Goal: Task Accomplishment & Management: Manage account settings

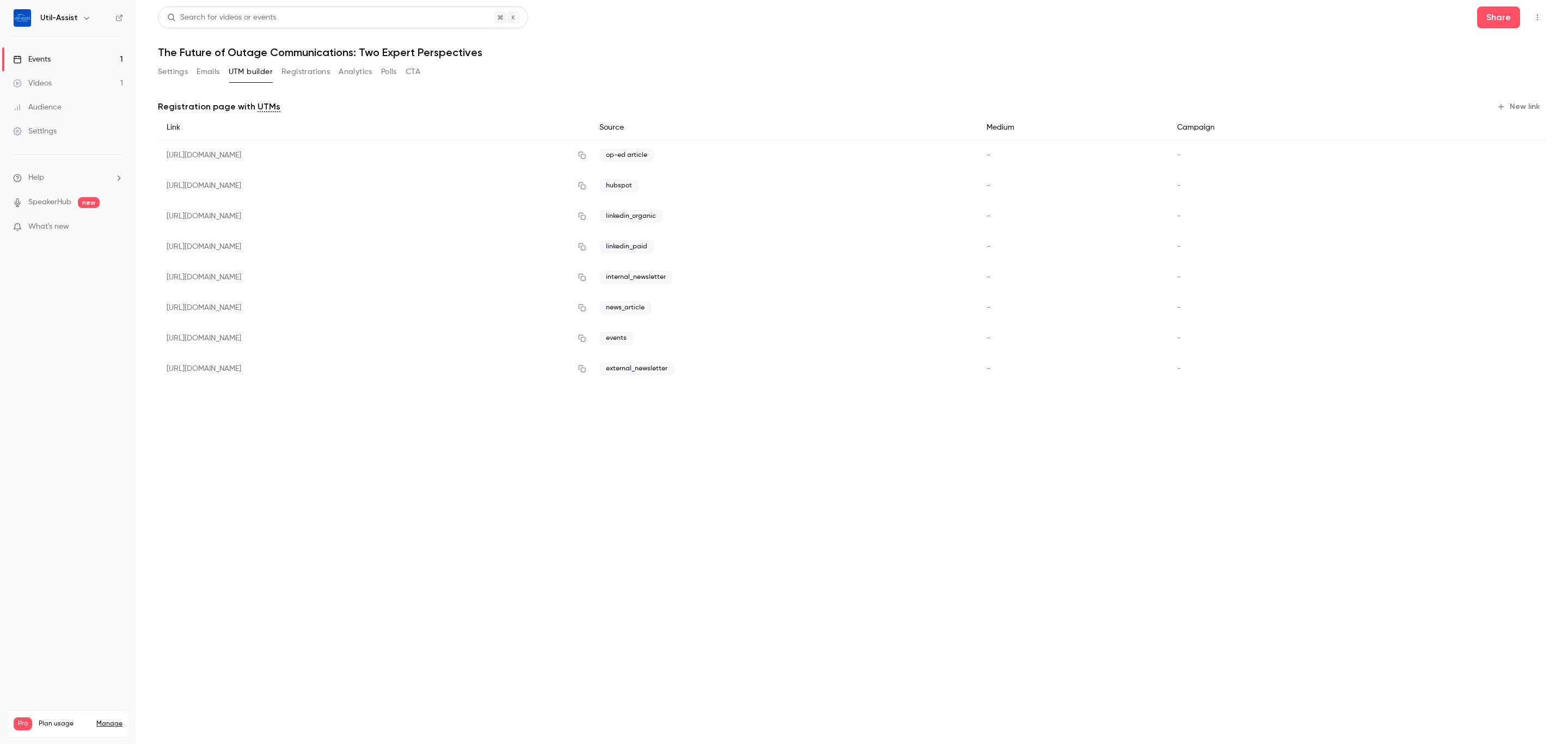
click at [38, 136] on div "Settings" at bounding box center [34, 131] width 44 height 11
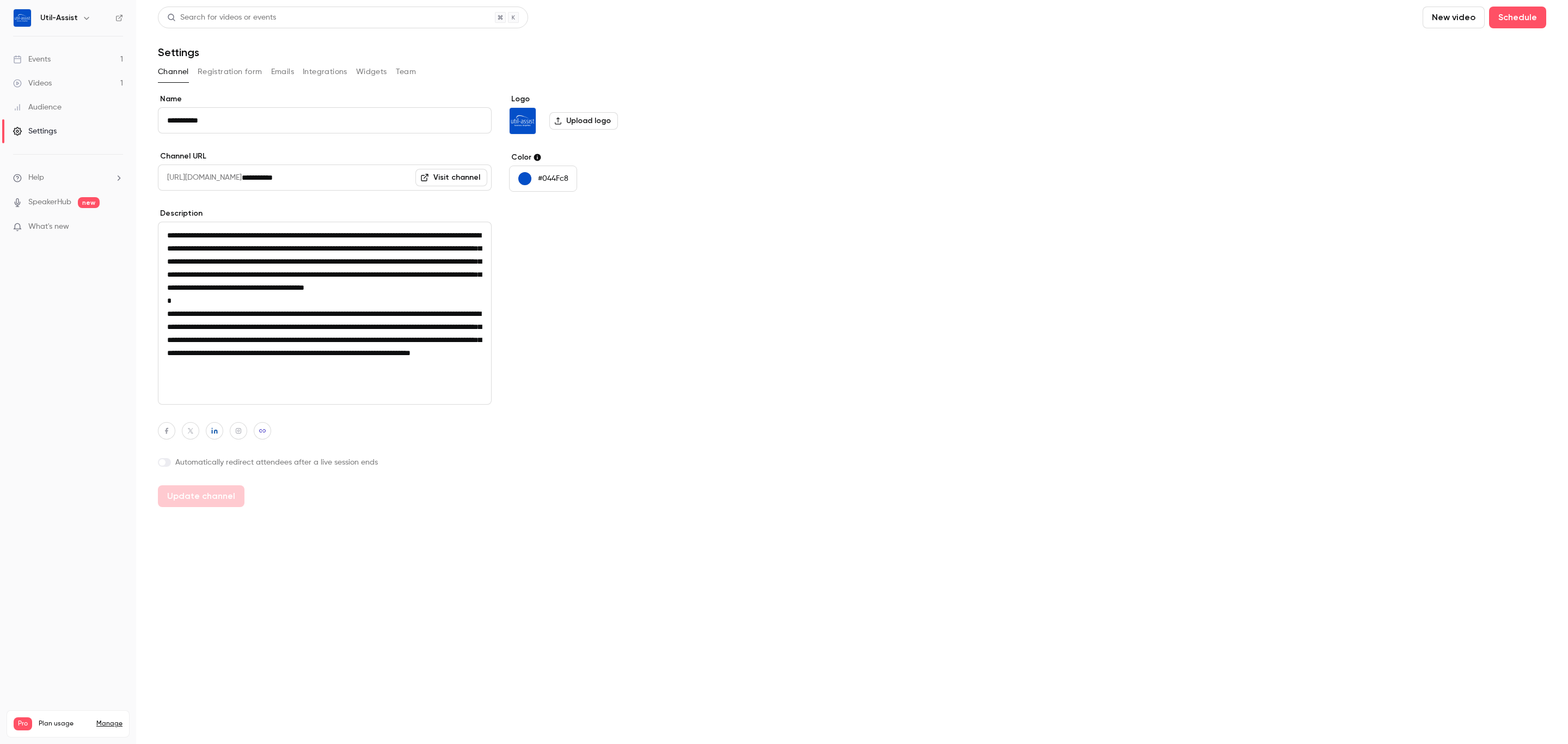
click at [324, 77] on button "Integrations" at bounding box center [325, 72] width 45 height 17
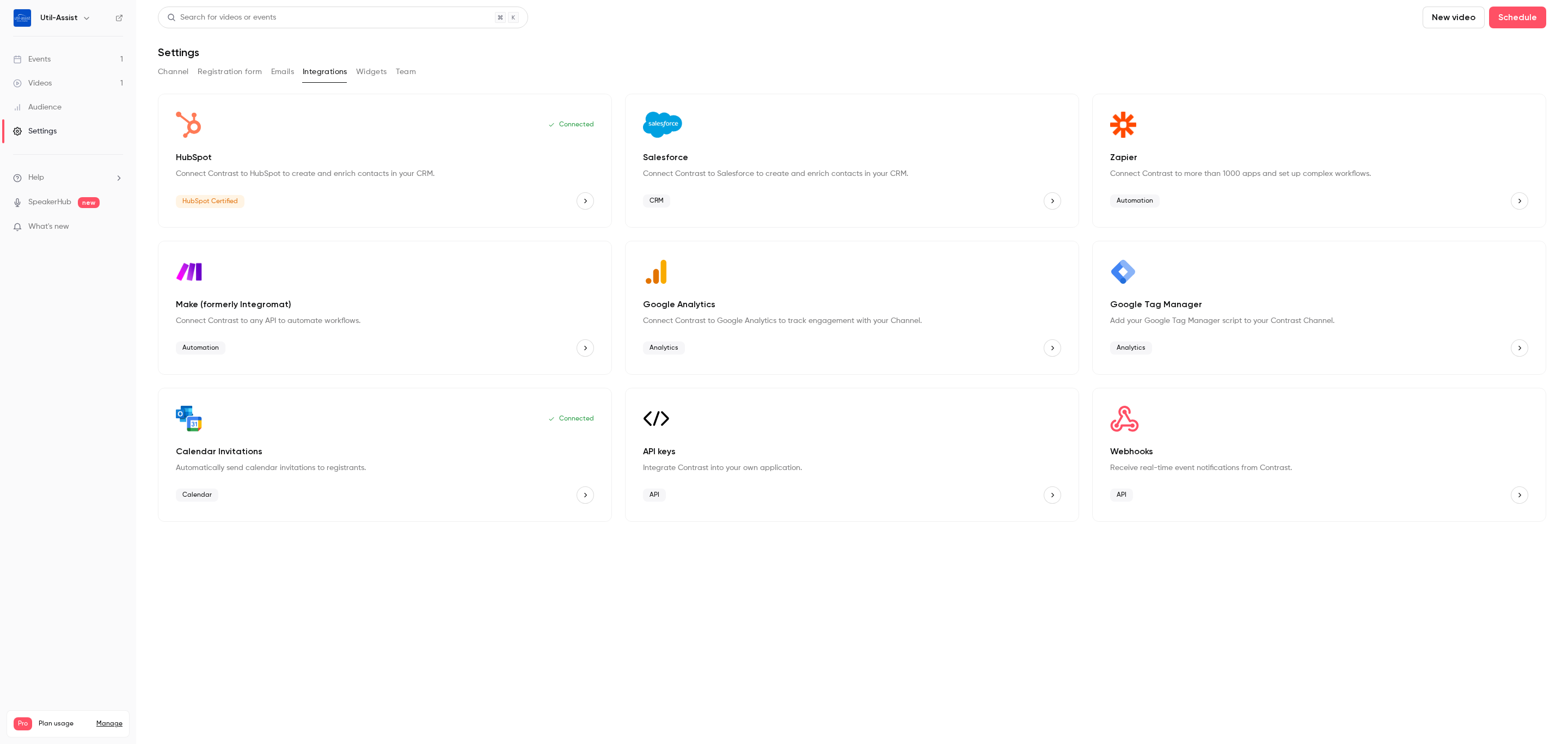
click at [198, 342] on span "Automation" at bounding box center [200, 348] width 50 height 13
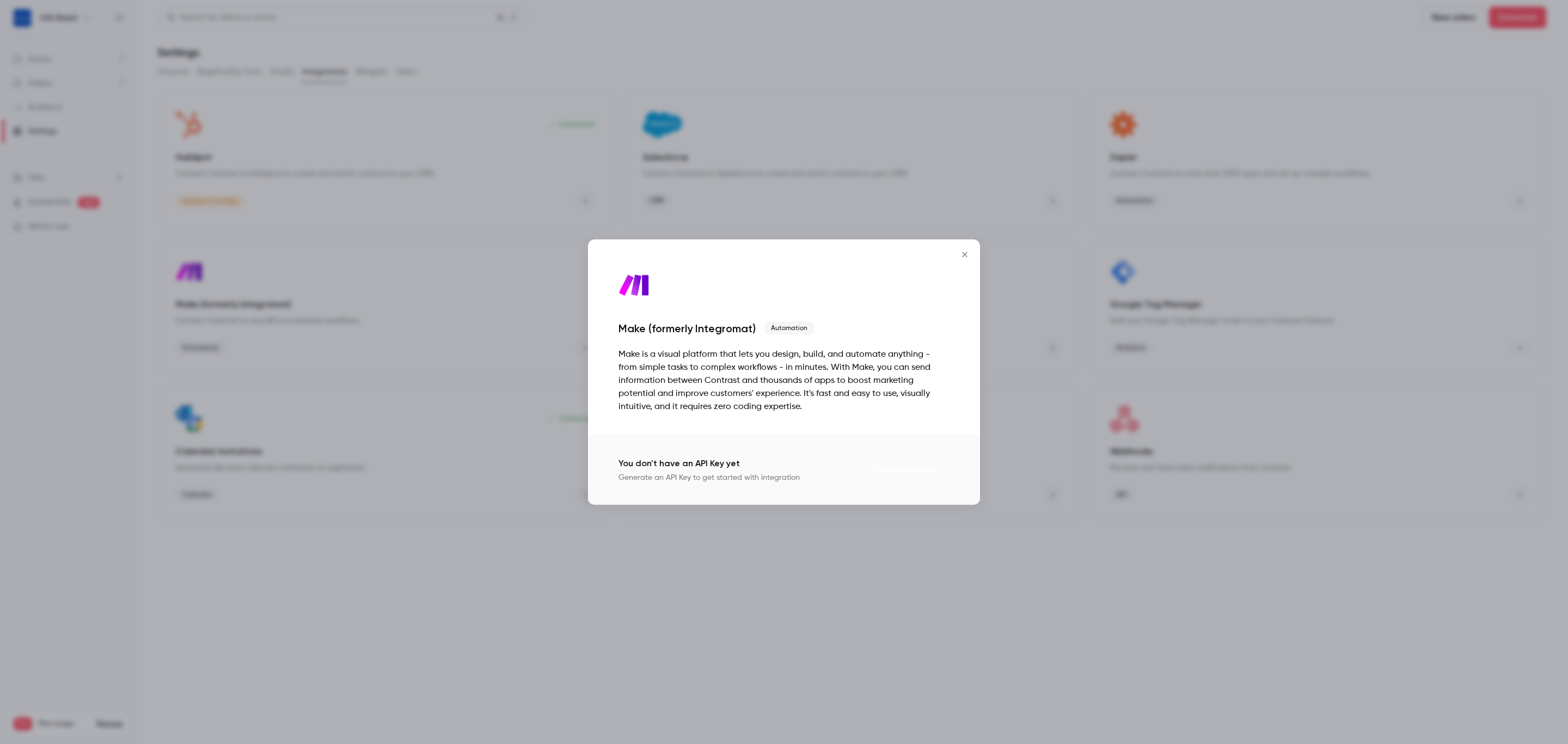
click at [889, 471] on button "Generate a key" at bounding box center [907, 469] width 84 height 22
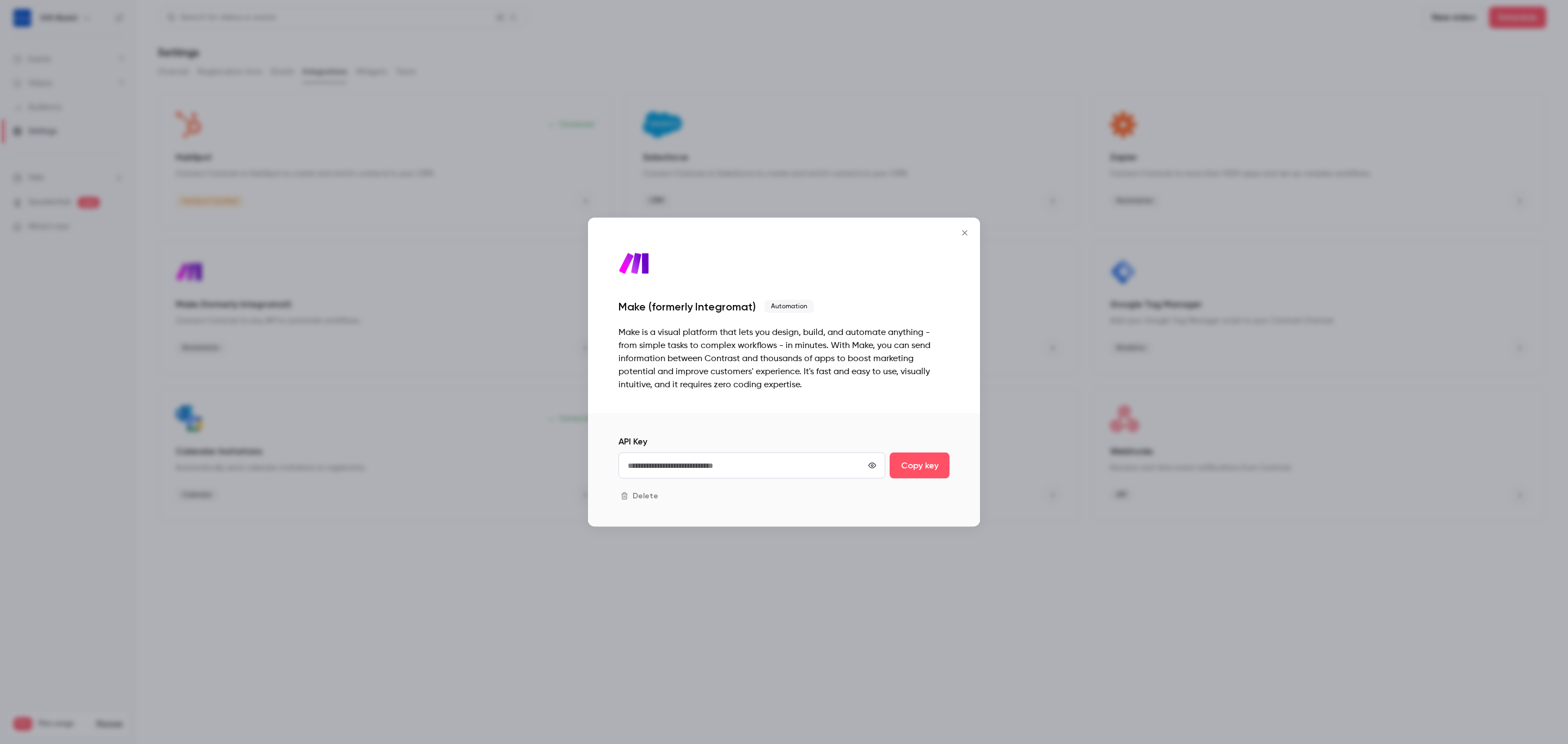
click at [744, 397] on div "Make (formerly Integromat) Automation Make is a visual platform that lets you d…" at bounding box center [784, 316] width 392 height 195
click at [907, 300] on div "Make (formerly Integromat) Automation" at bounding box center [784, 306] width 331 height 13
click at [959, 233] on icon "Close" at bounding box center [964, 233] width 13 height 9
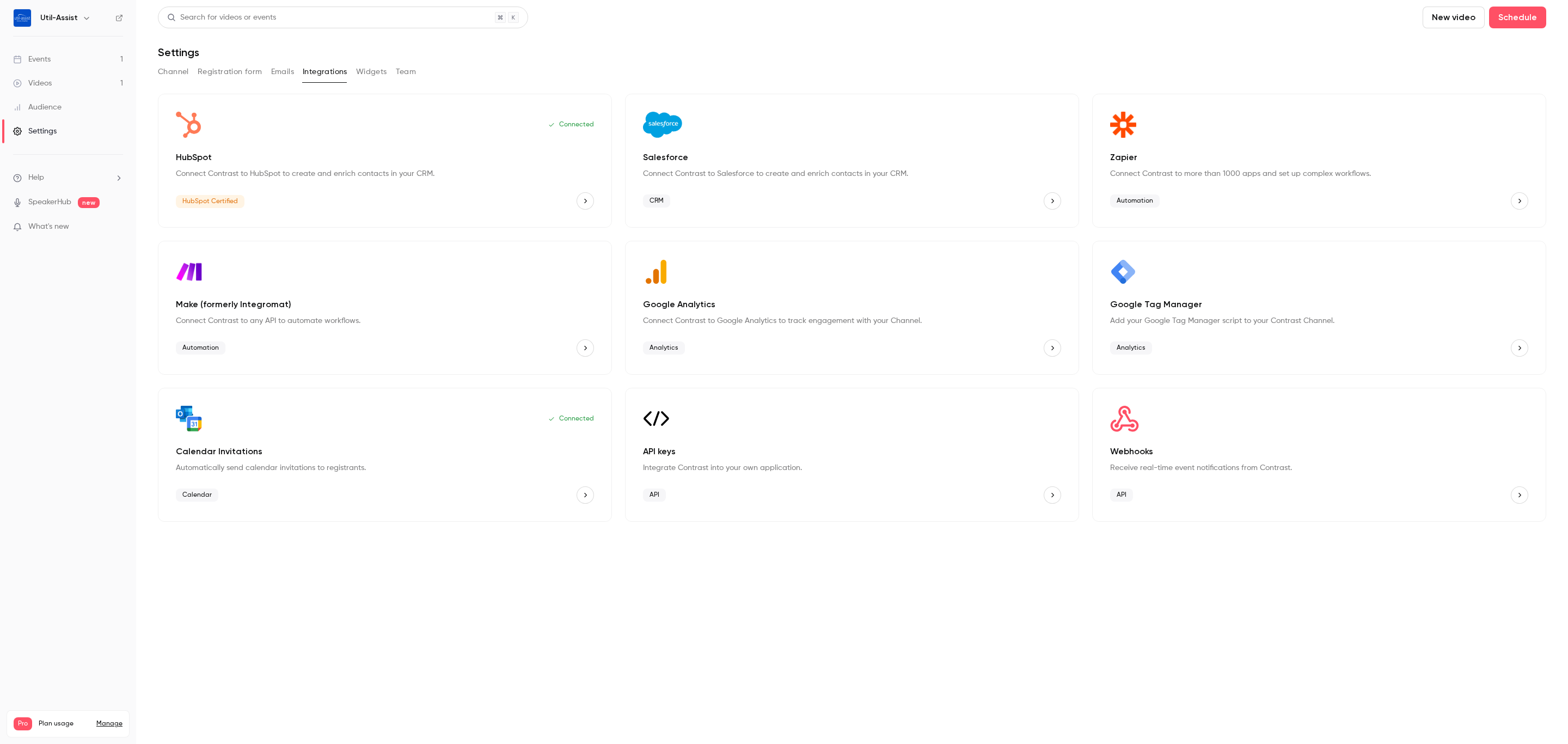
click at [483, 616] on main "Search for videos or events New video Schedule Settings Channel Registration fo…" at bounding box center [852, 372] width 1432 height 744
click at [226, 302] on p "Make (formerly Integromat)" at bounding box center [384, 304] width 418 height 13
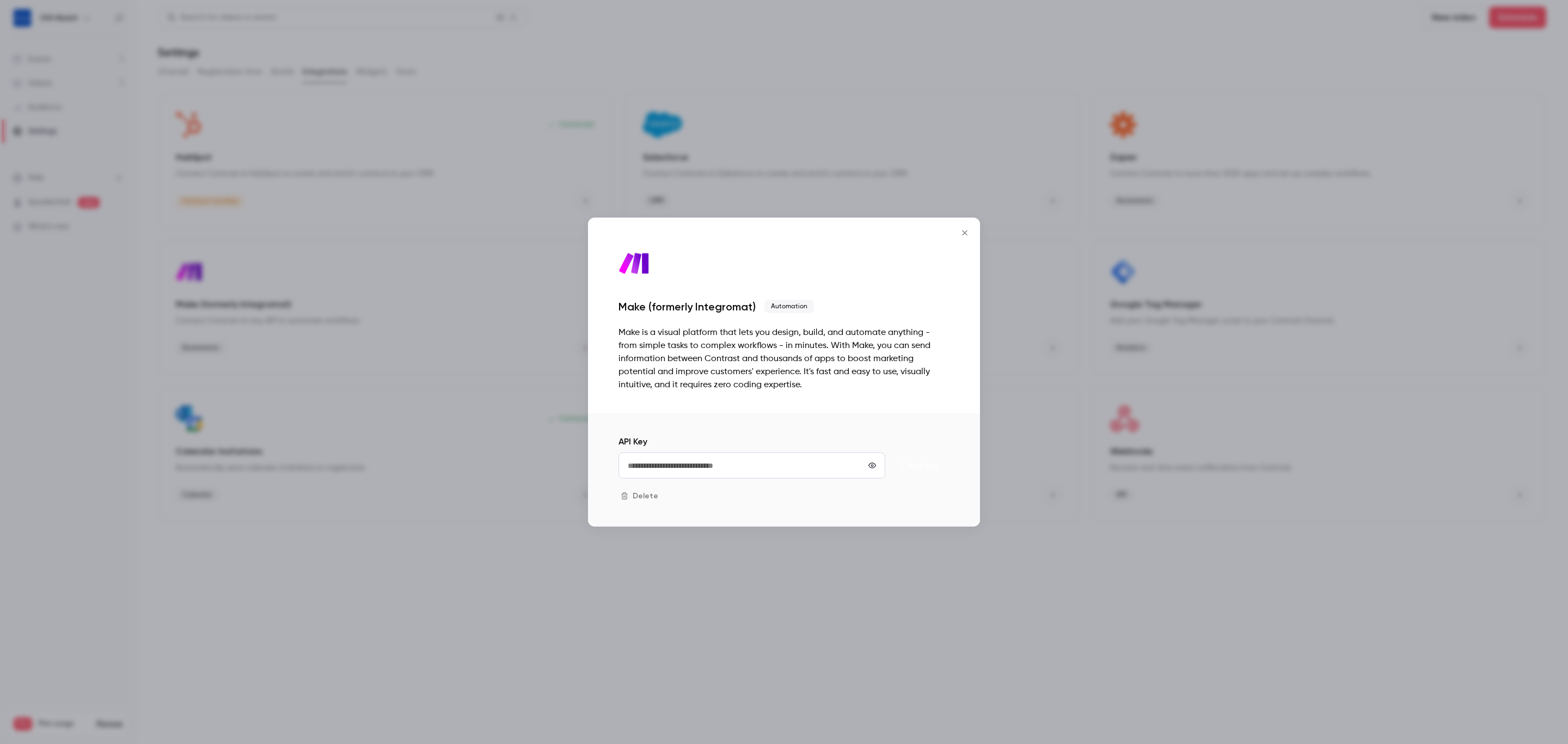
click at [910, 461] on button "Copy key" at bounding box center [920, 466] width 60 height 26
drag, startPoint x: 566, startPoint y: 659, endPoint x: 569, endPoint y: 203, distance: 456.0
click at [564, 657] on div at bounding box center [784, 372] width 1568 height 744
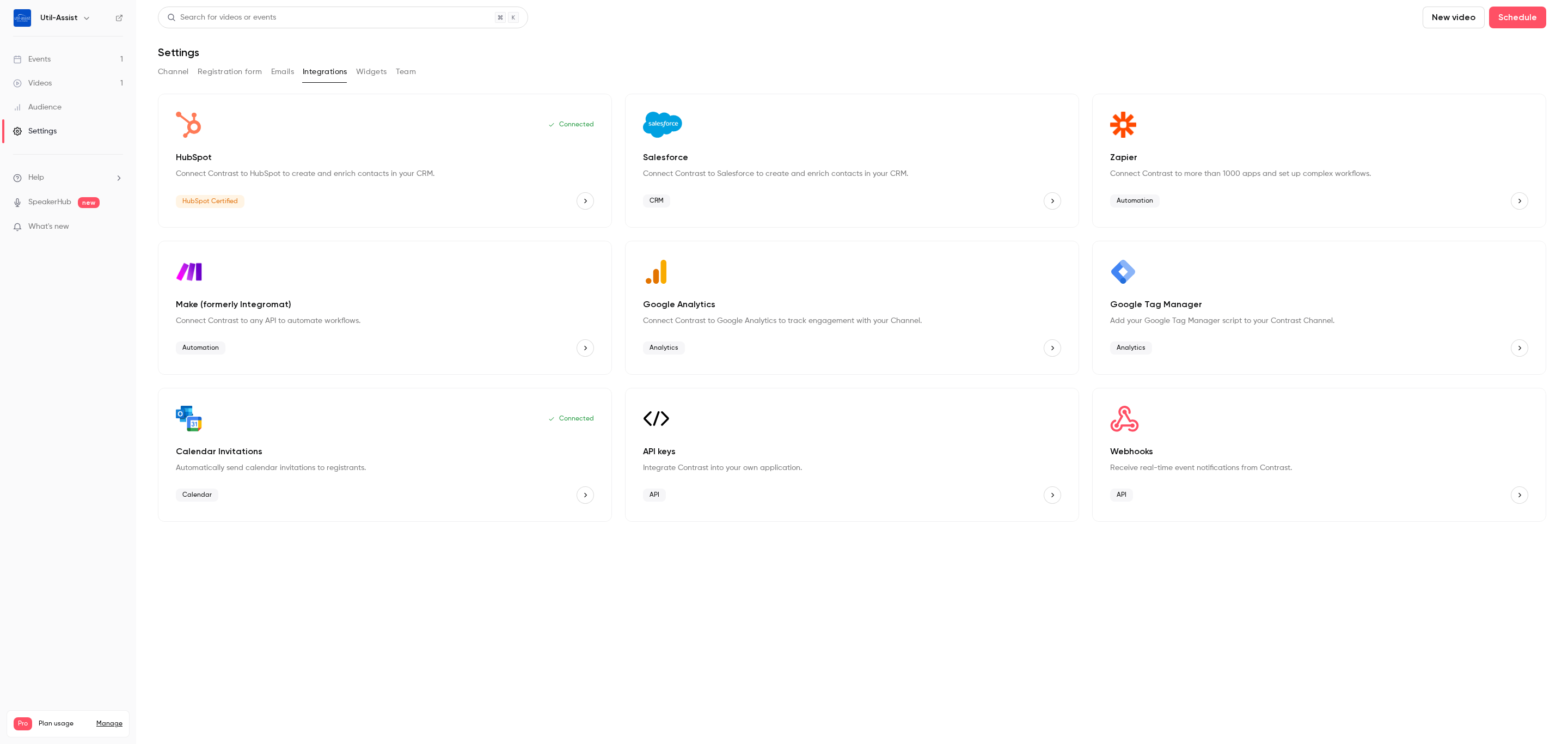
click at [266, 71] on div "Channel Registration form Emails Integrations Widgets Team" at bounding box center [852, 72] width 1389 height 17
click at [254, 71] on button "Registration form" at bounding box center [230, 72] width 64 height 17
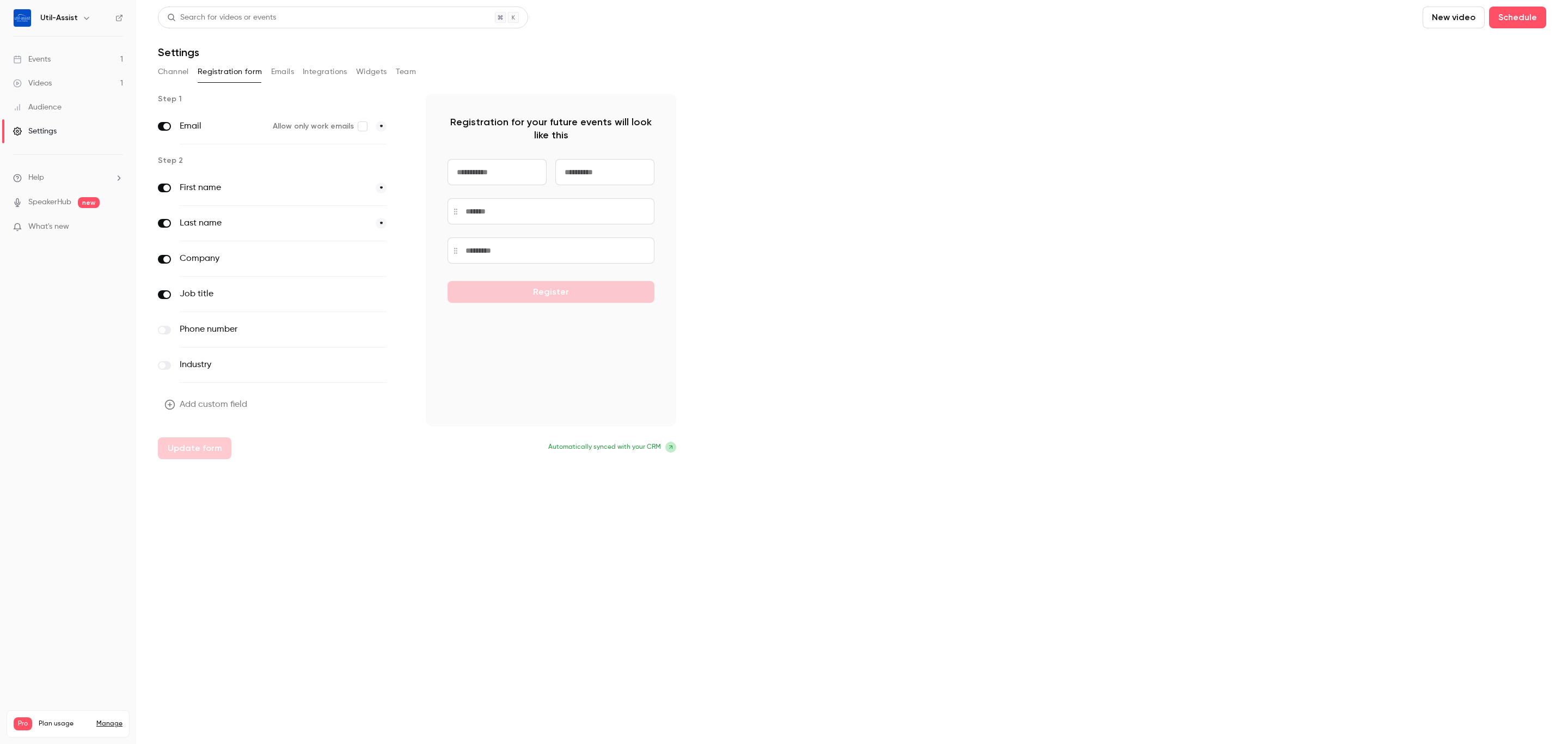
click at [177, 72] on button "Channel" at bounding box center [173, 72] width 31 height 17
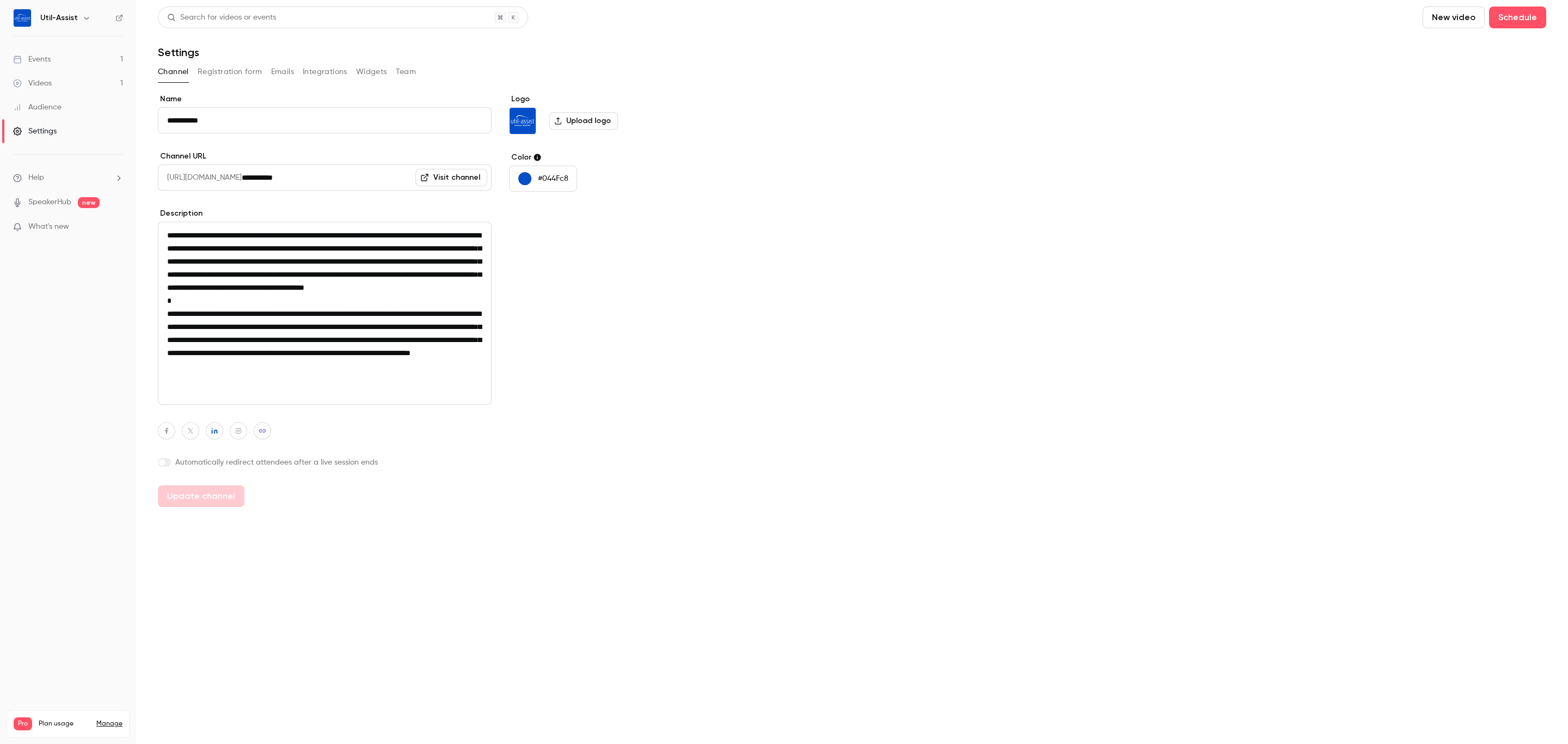
click at [41, 68] on link "Events 1" at bounding box center [68, 59] width 136 height 24
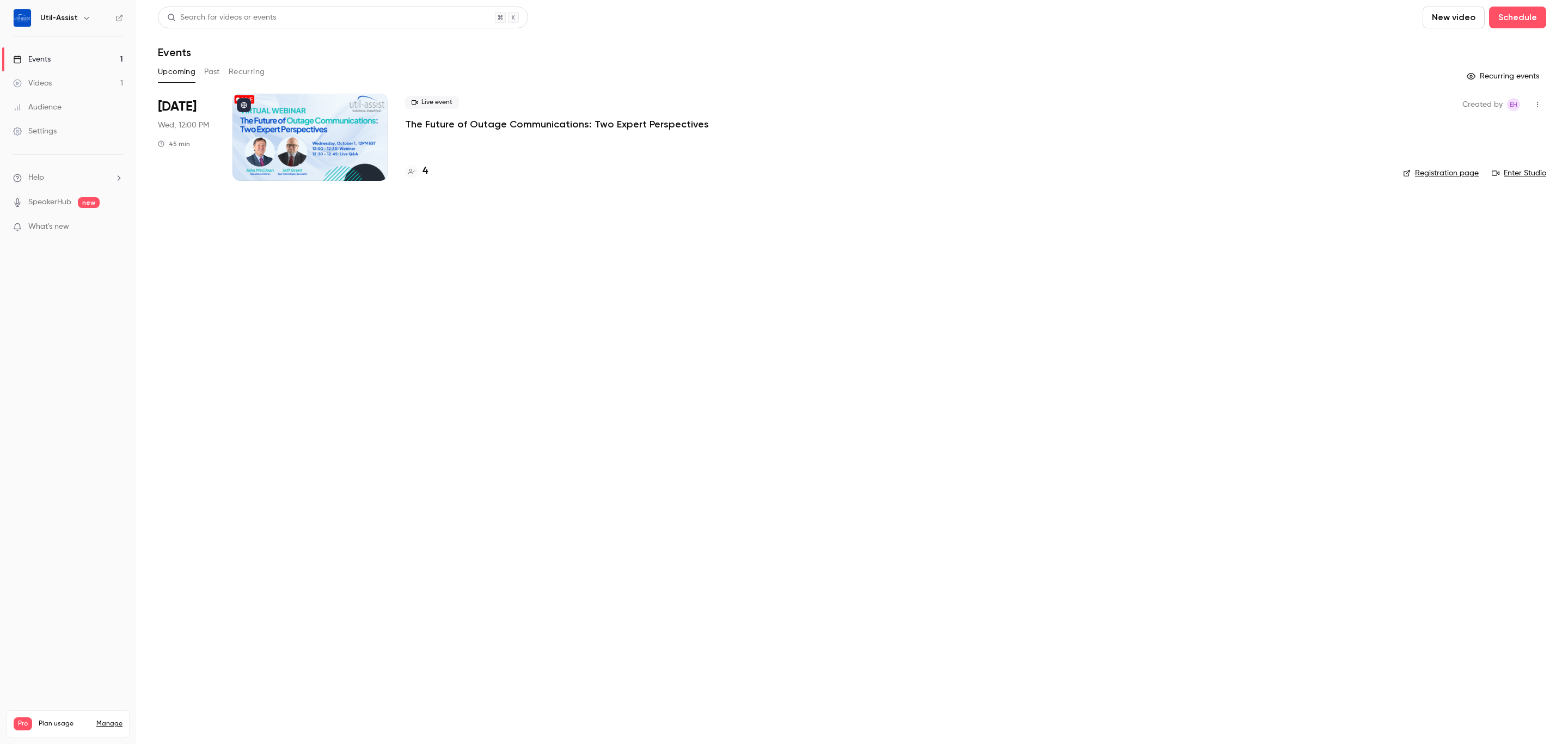
click at [451, 121] on p "The Future of Outage Communications: Two Expert Perspectives" at bounding box center [557, 123] width 304 height 13
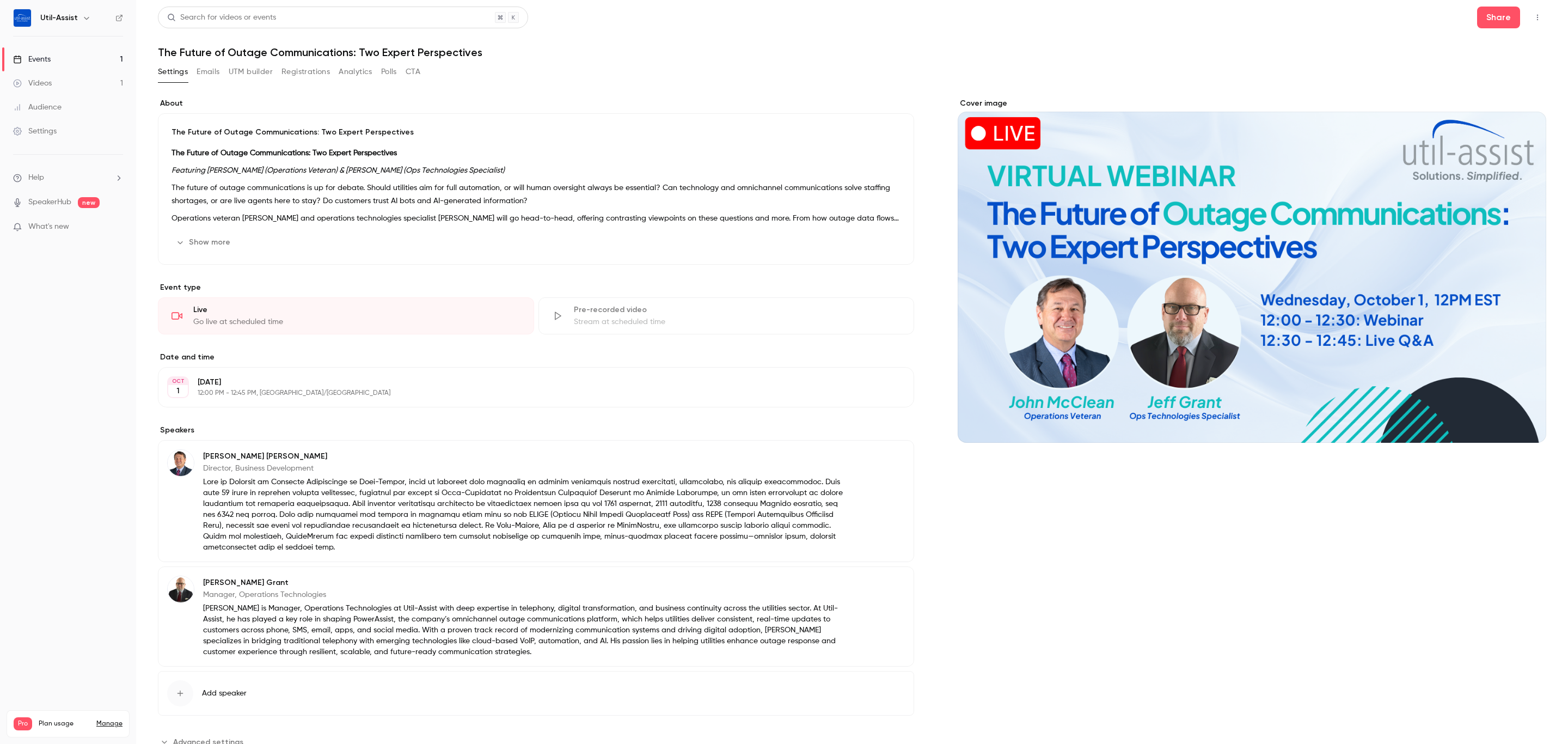
click at [315, 67] on button "Registrations" at bounding box center [305, 72] width 49 height 17
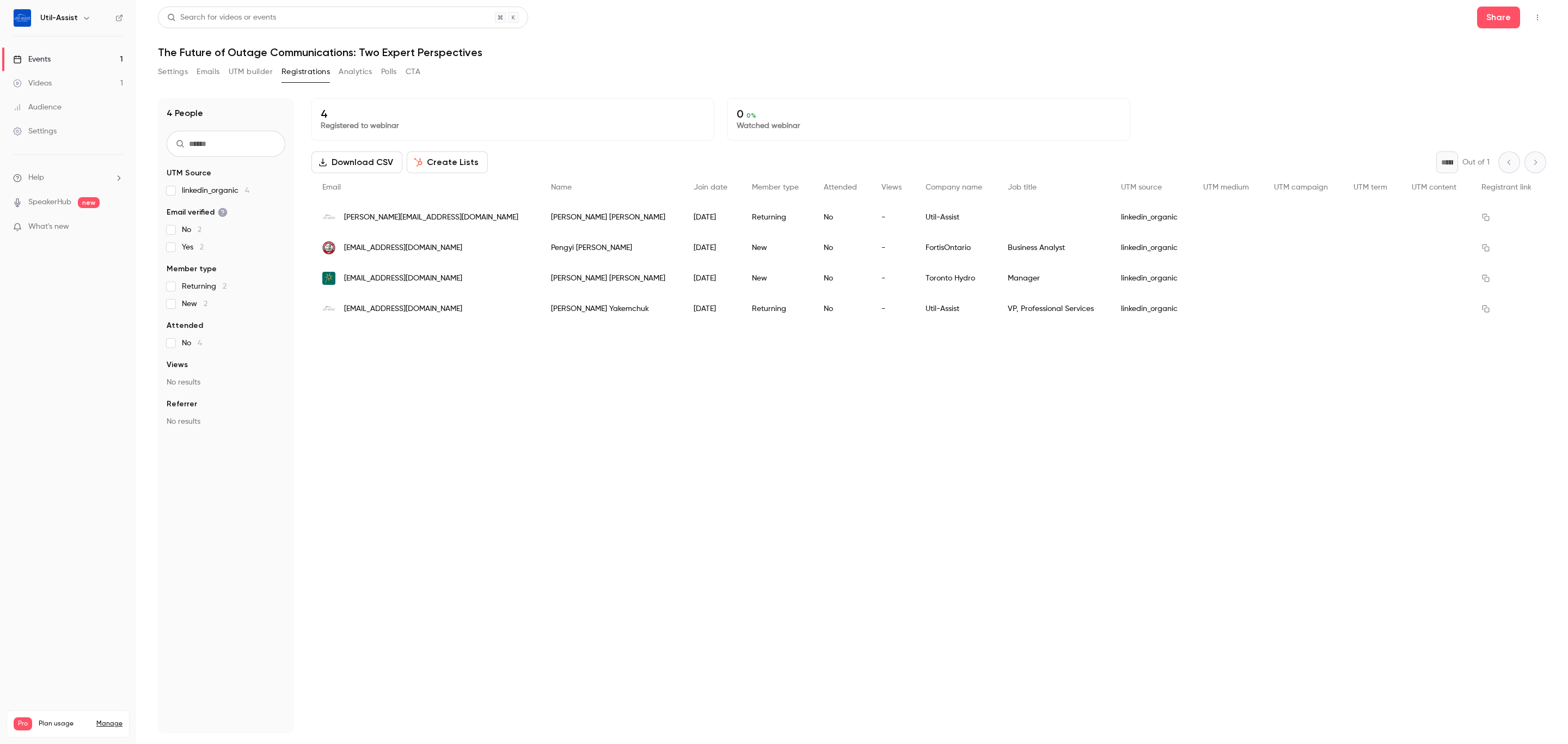
click at [358, 69] on button "Analytics" at bounding box center [355, 72] width 34 height 17
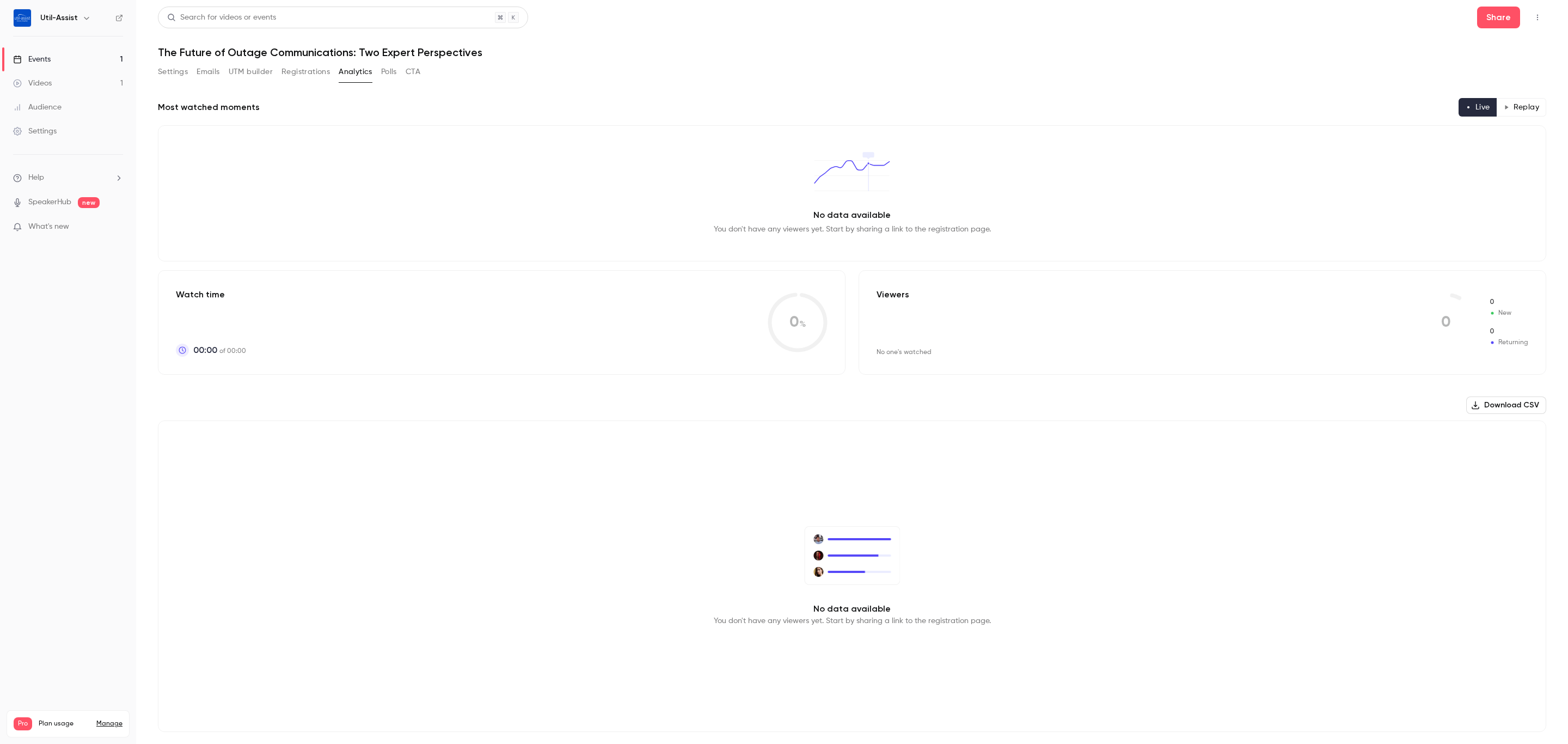
click at [315, 71] on button "Registrations" at bounding box center [305, 72] width 49 height 17
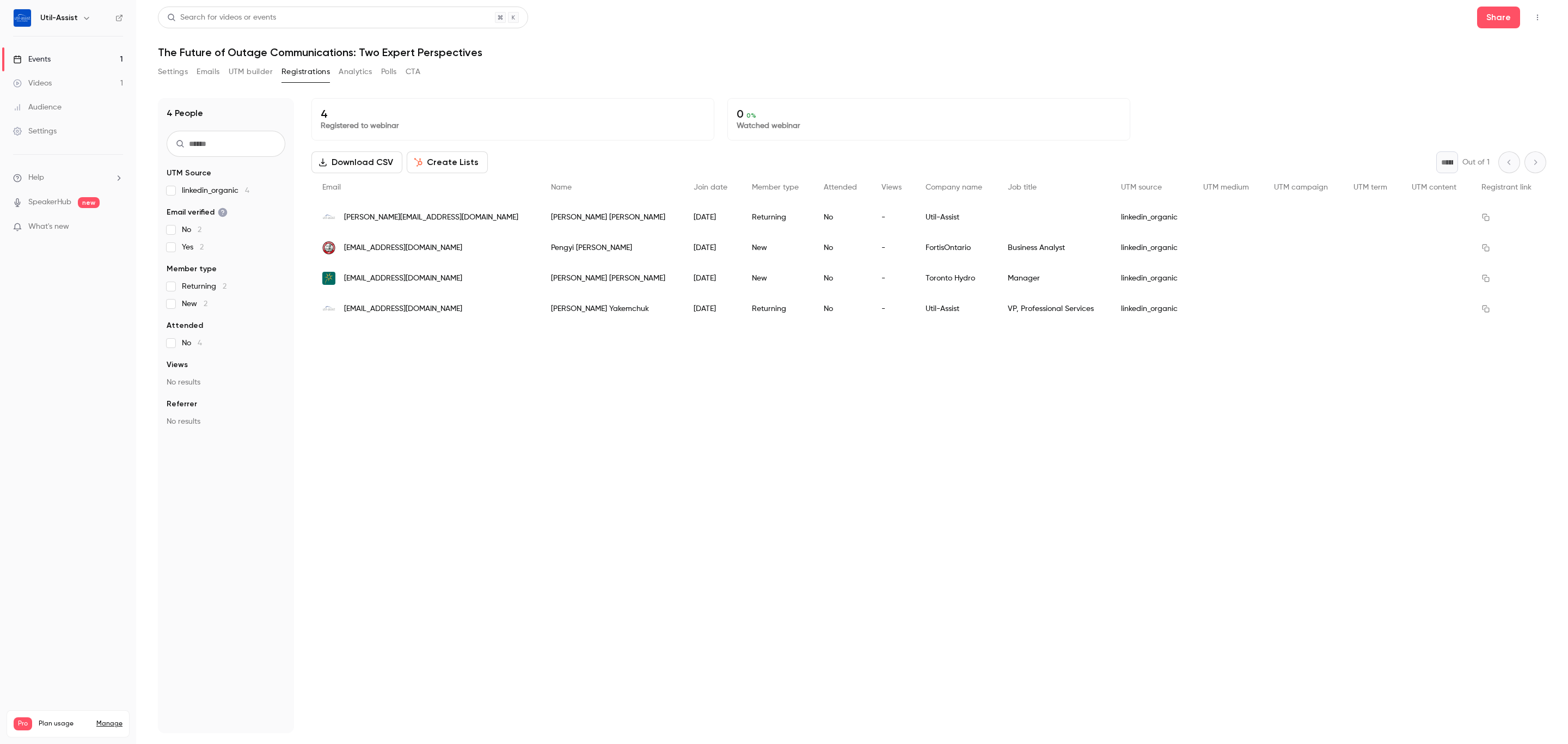
click at [49, 130] on div "Settings" at bounding box center [34, 131] width 44 height 11
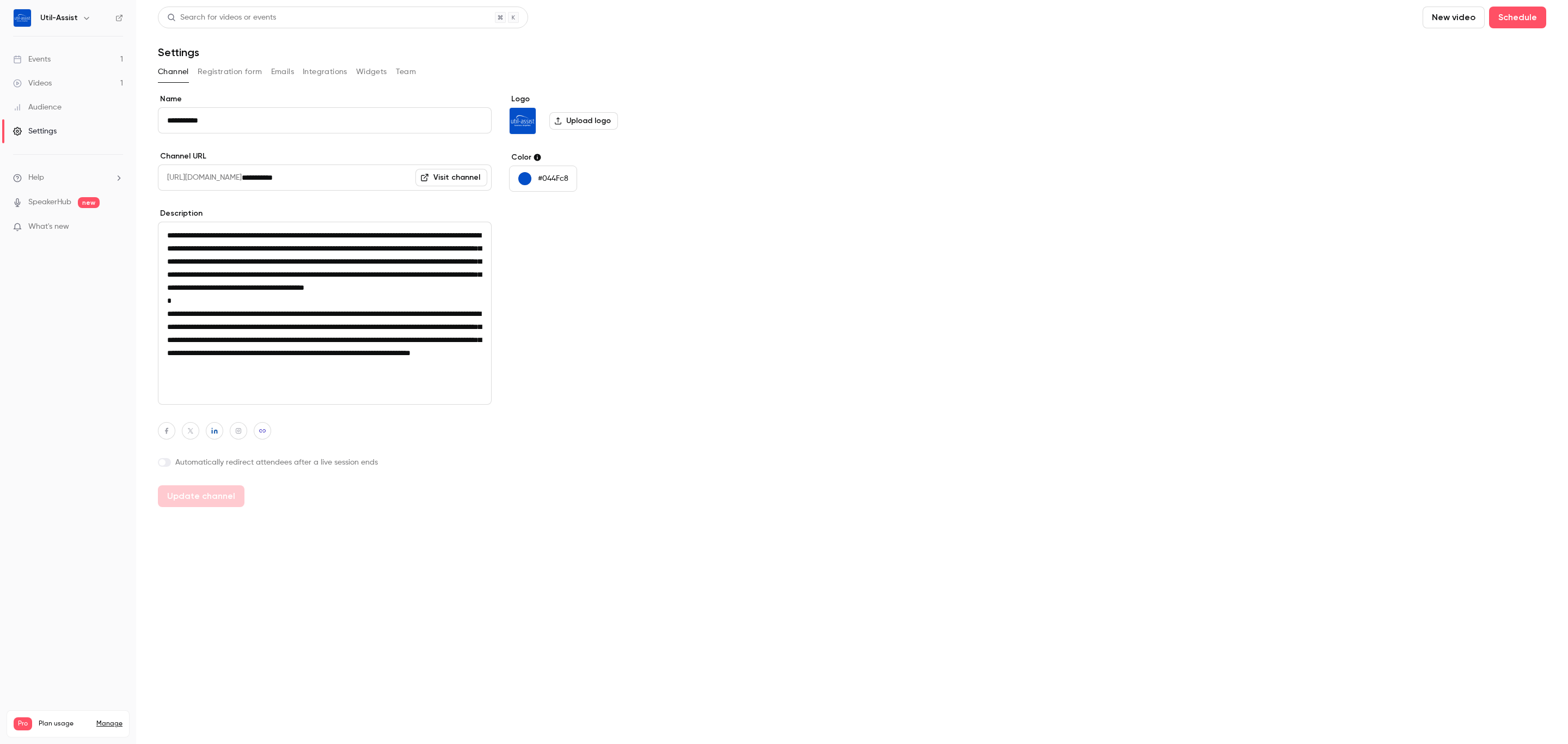
click at [320, 68] on button "Integrations" at bounding box center [325, 72] width 45 height 17
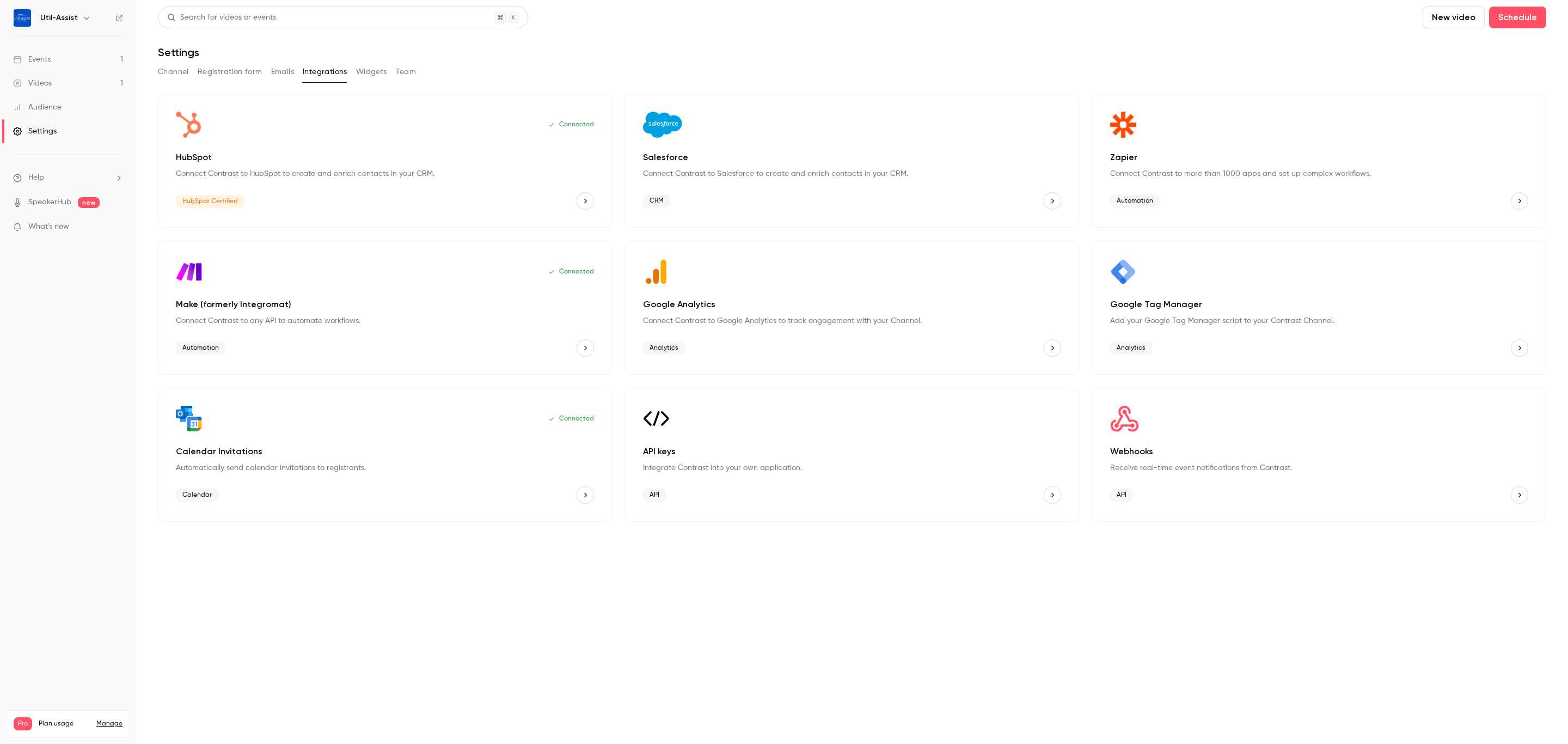
click at [371, 76] on button "Widgets" at bounding box center [372, 72] width 31 height 17
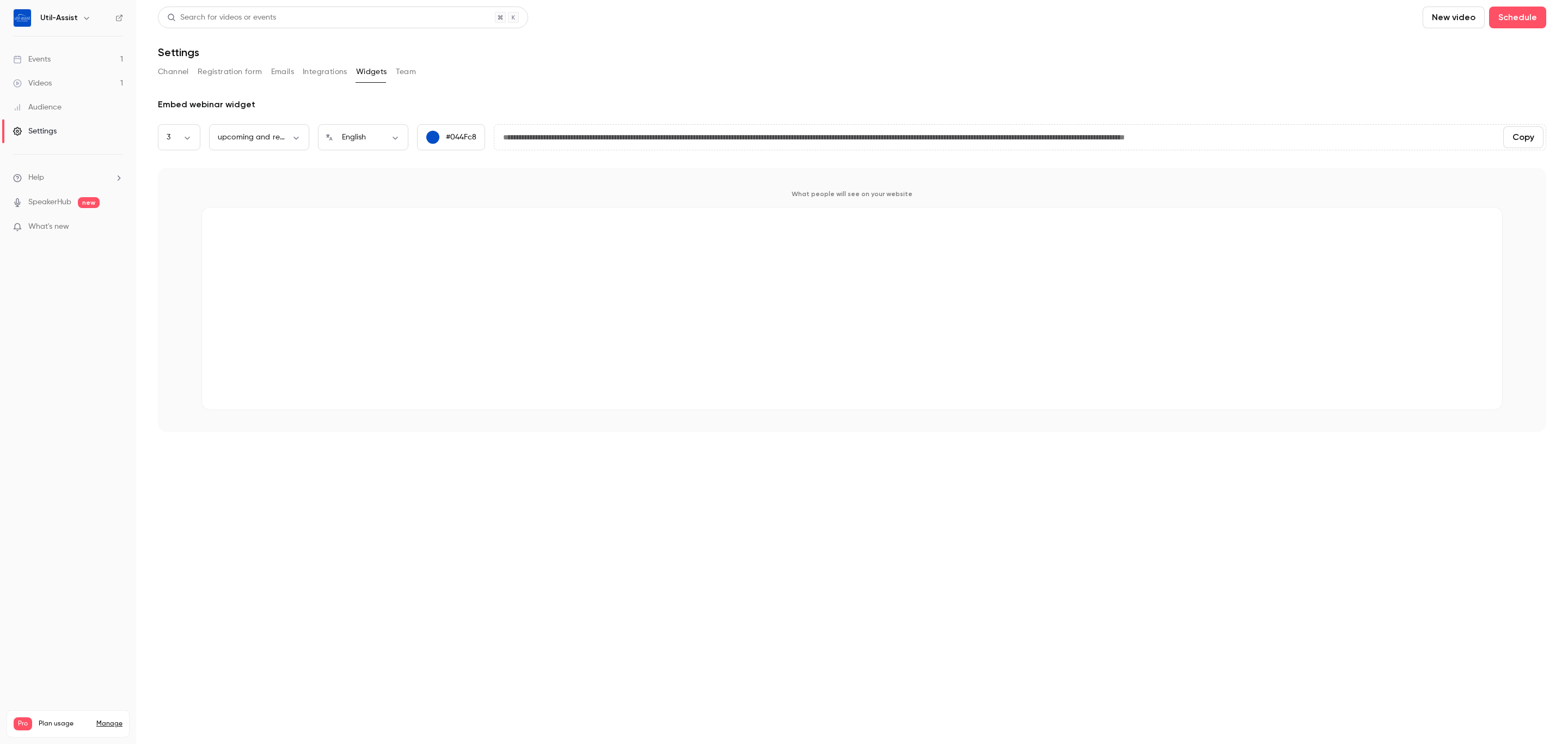
click at [404, 77] on button "Team" at bounding box center [406, 72] width 21 height 17
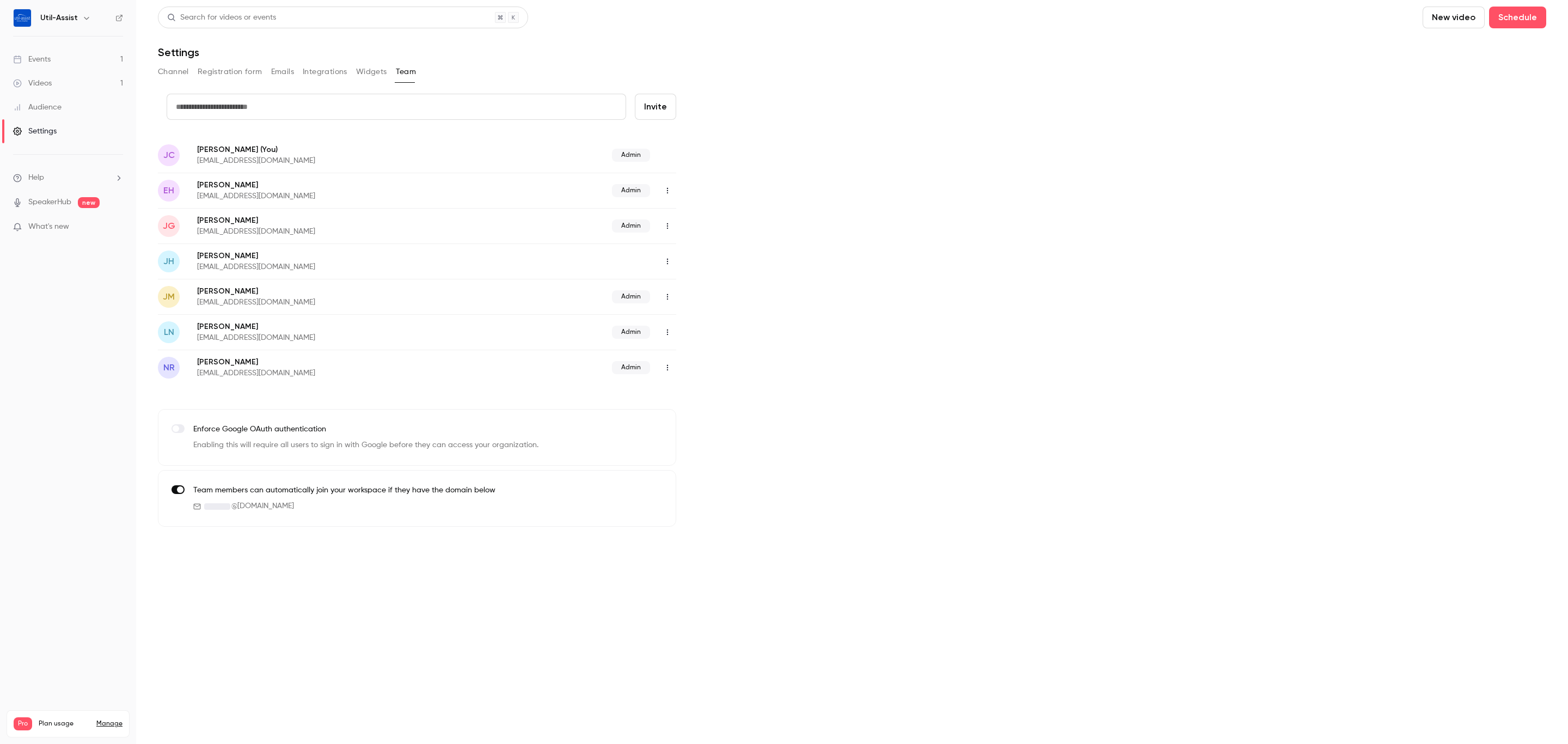
click at [332, 64] on button "Integrations" at bounding box center [325, 72] width 45 height 17
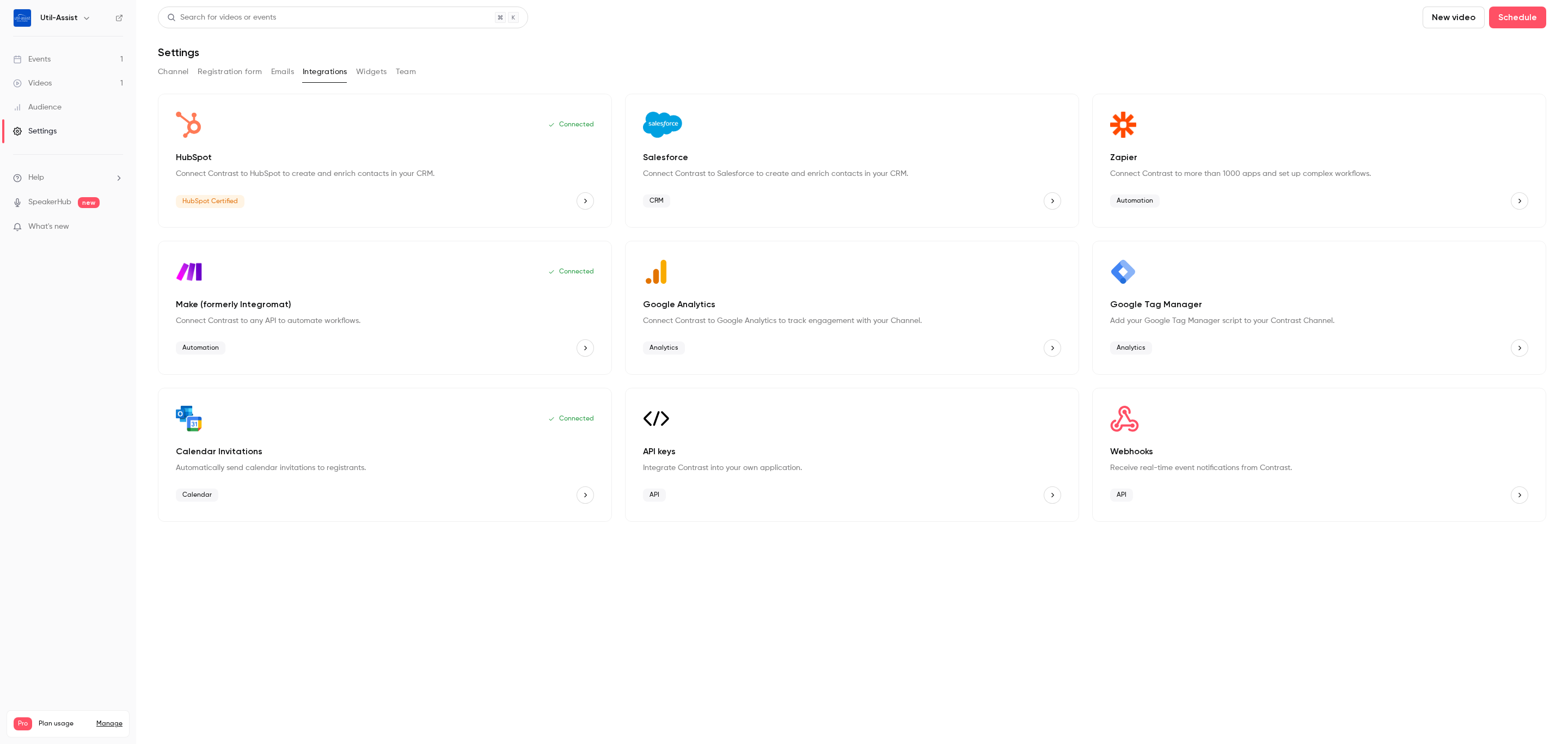
click at [286, 70] on button "Emails" at bounding box center [282, 72] width 23 height 17
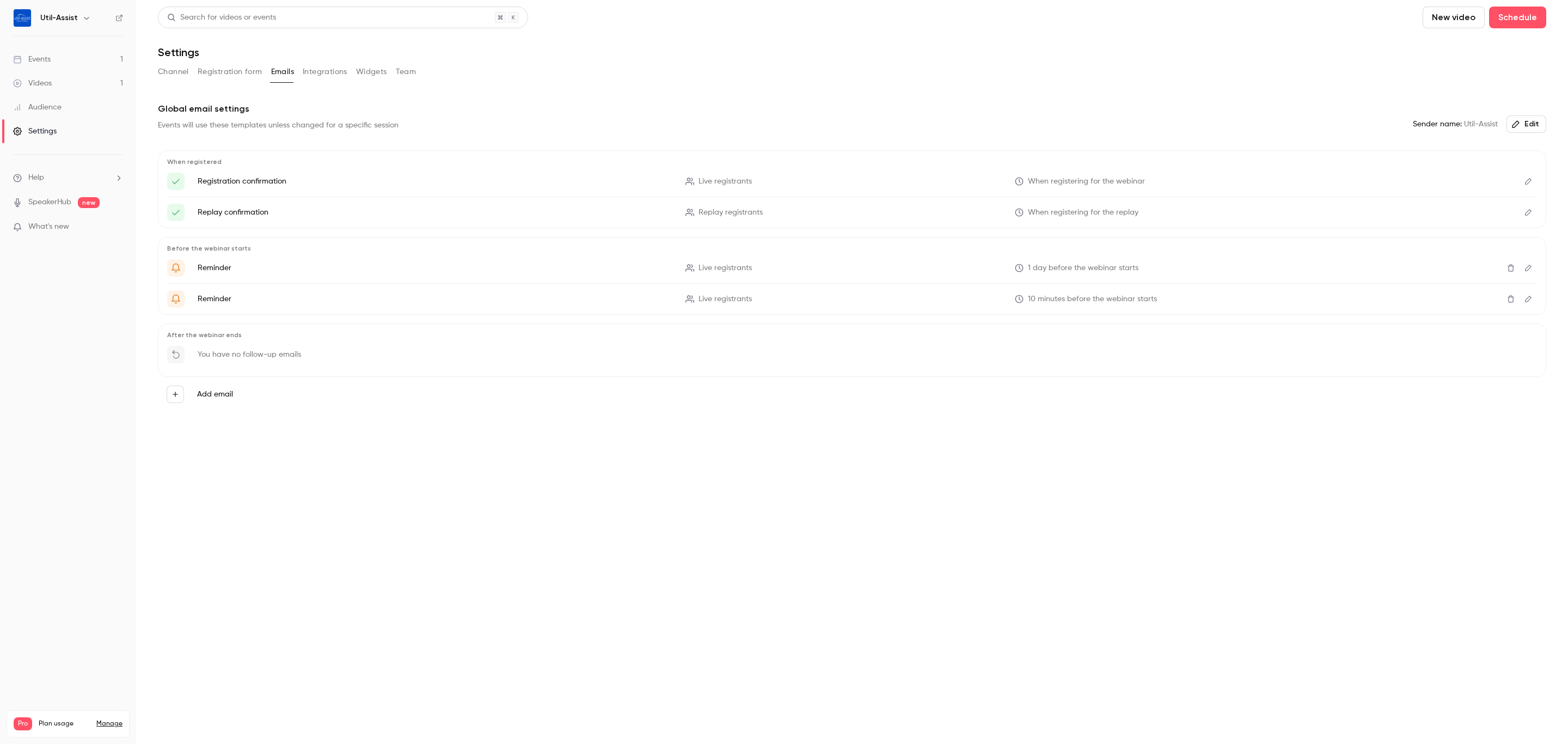
click at [236, 69] on button "Registration form" at bounding box center [230, 72] width 64 height 17
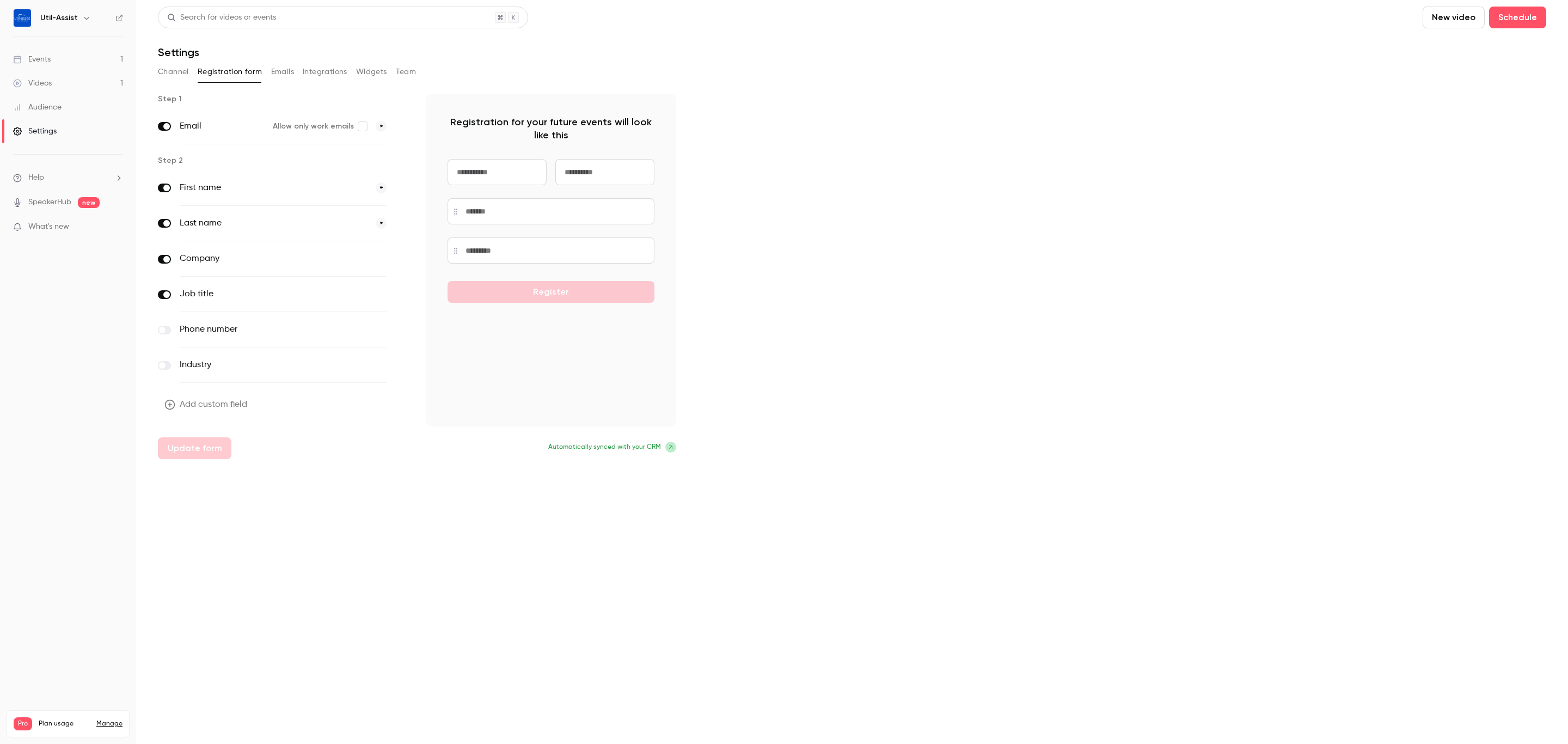
click at [175, 69] on button "Channel" at bounding box center [173, 72] width 31 height 17
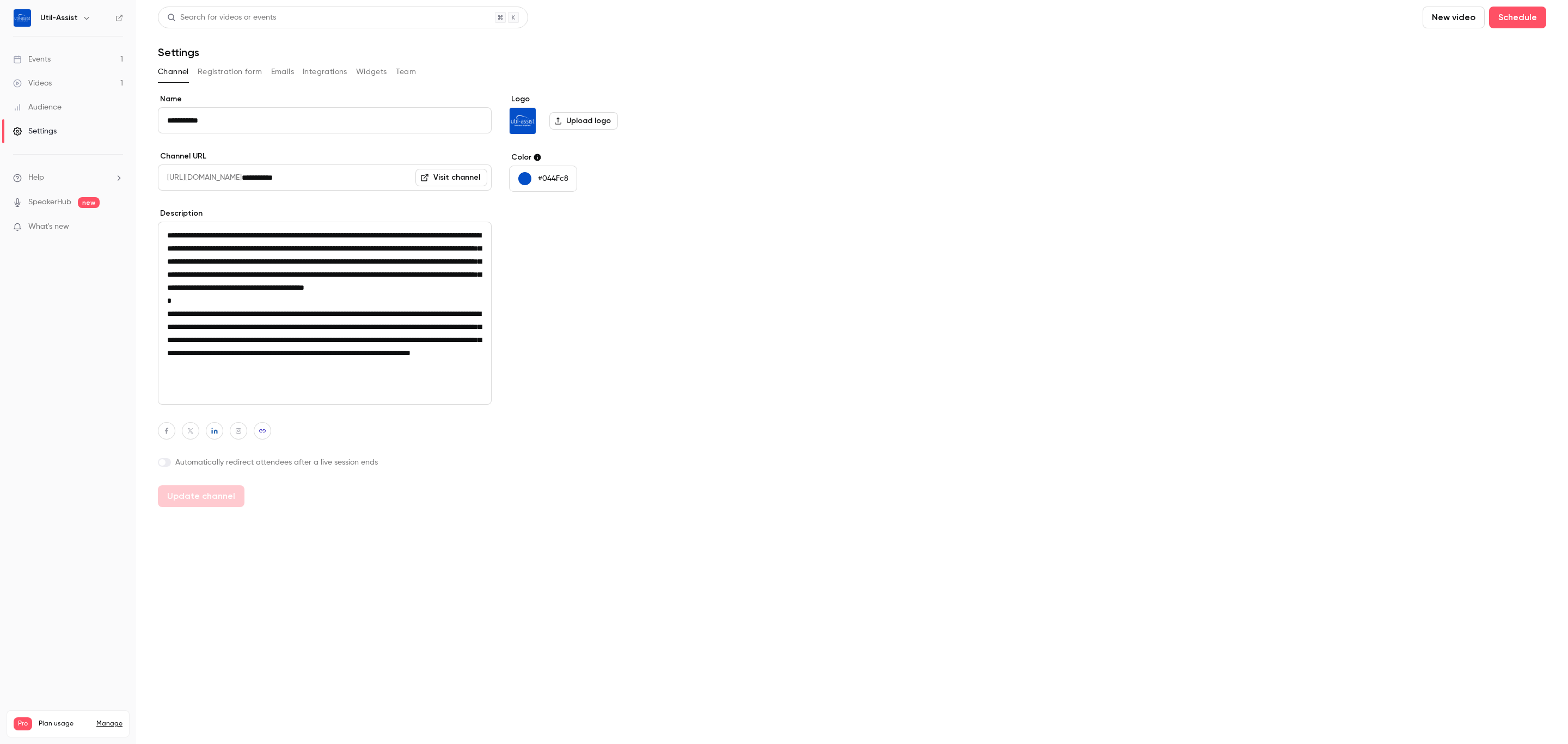
click at [31, 138] on link "Settings" at bounding box center [68, 131] width 136 height 24
click at [200, 72] on button "Registration form" at bounding box center [230, 72] width 64 height 17
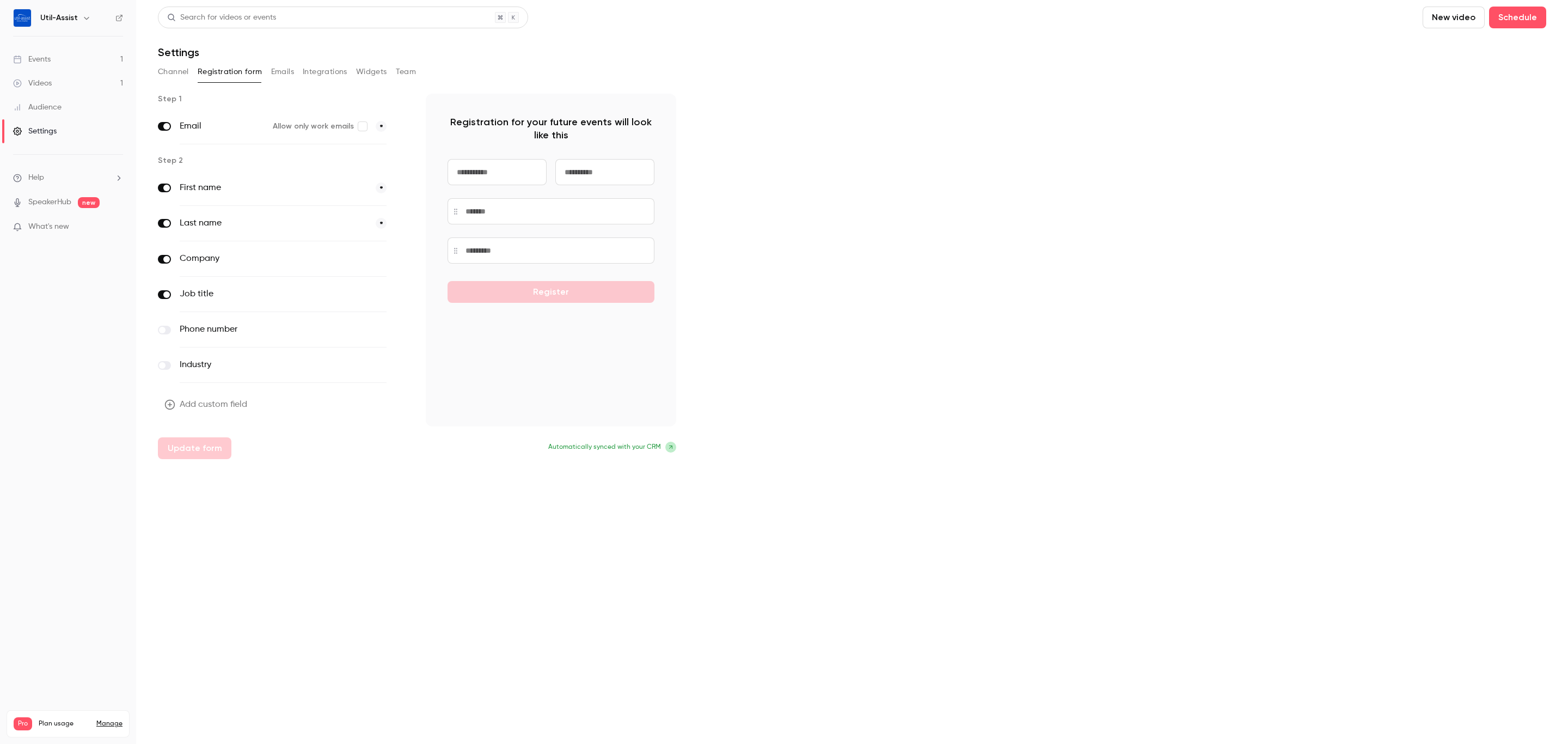
click at [287, 70] on button "Emails" at bounding box center [282, 72] width 23 height 17
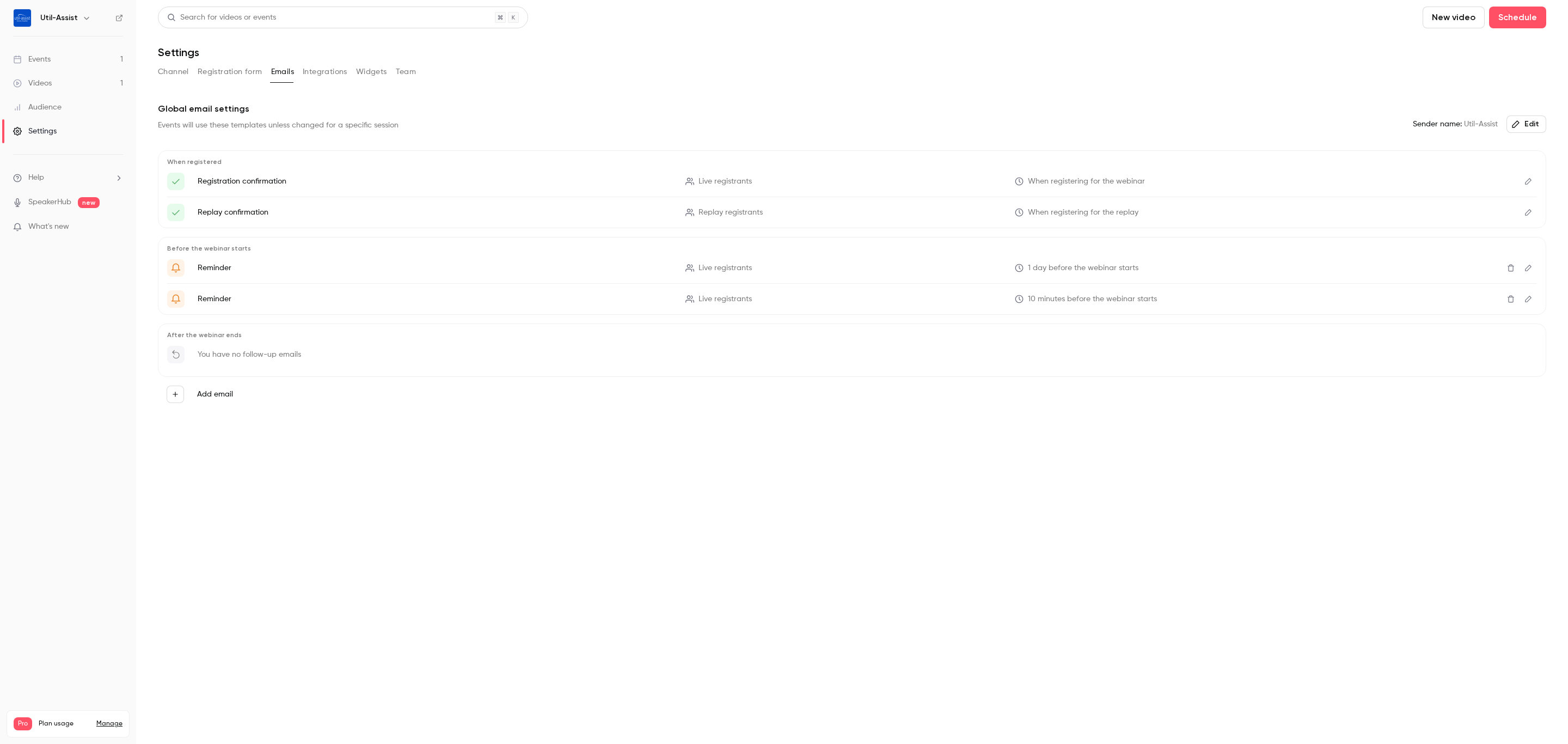
click at [316, 68] on button "Integrations" at bounding box center [325, 72] width 45 height 17
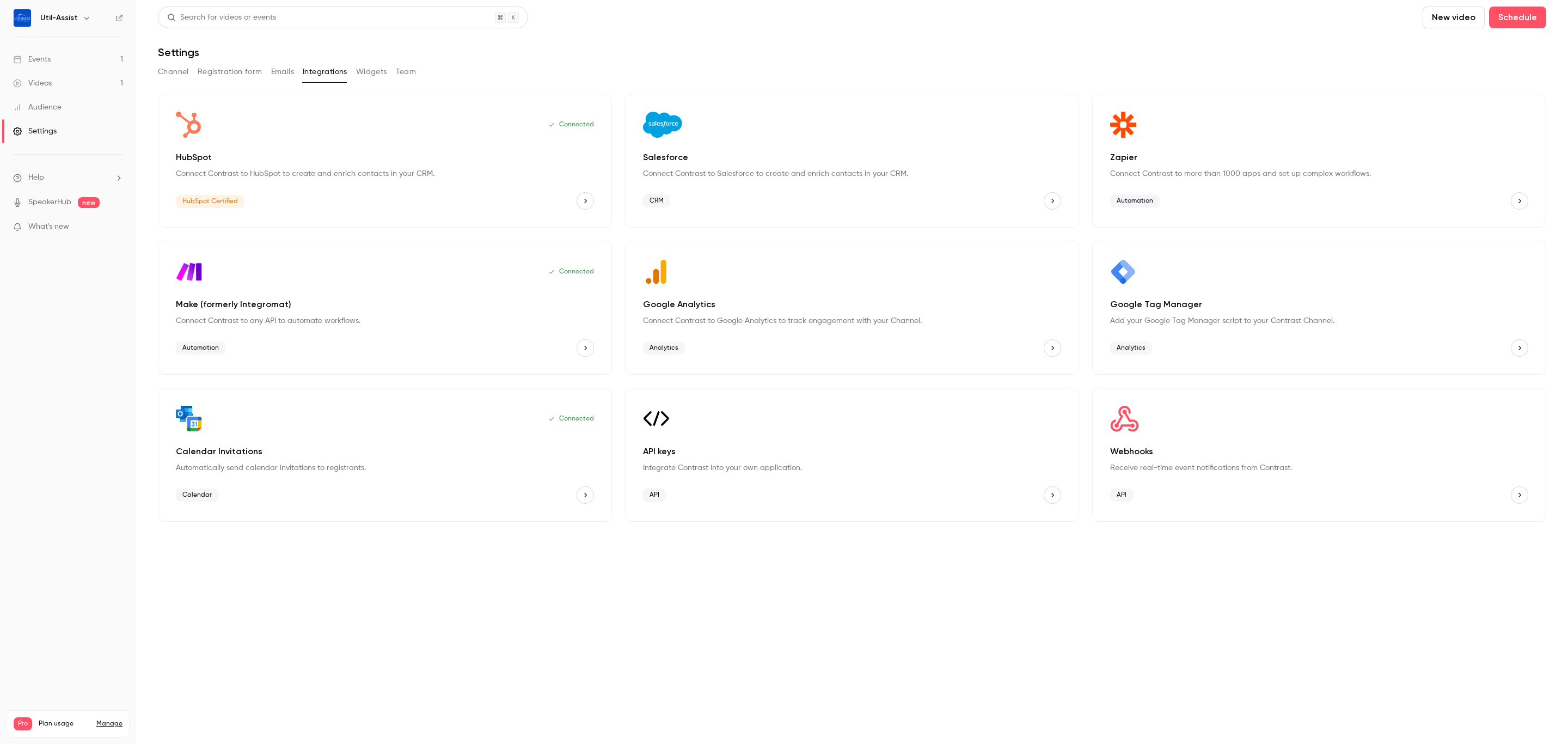
click at [369, 72] on button "Widgets" at bounding box center [372, 72] width 31 height 17
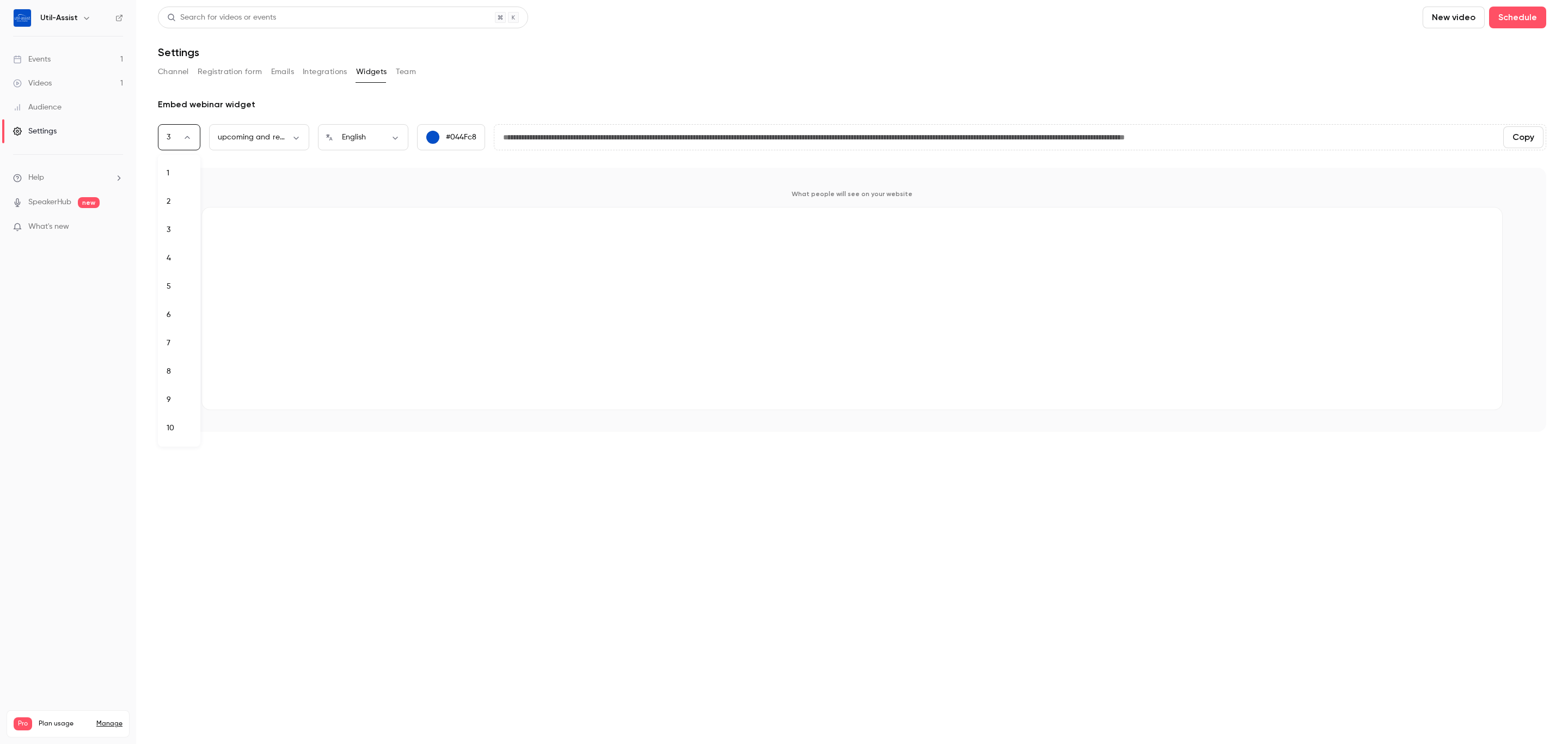
click at [190, 137] on body "**********" at bounding box center [784, 372] width 1568 height 744
click at [190, 137] on div at bounding box center [784, 372] width 1568 height 744
click at [525, 65] on div "Channel Registration form Emails Integrations Widgets Team" at bounding box center [852, 72] width 1389 height 17
drag, startPoint x: 804, startPoint y: 496, endPoint x: 774, endPoint y: 469, distance: 40.4
click at [774, 476] on main "**********" at bounding box center [852, 372] width 1432 height 744
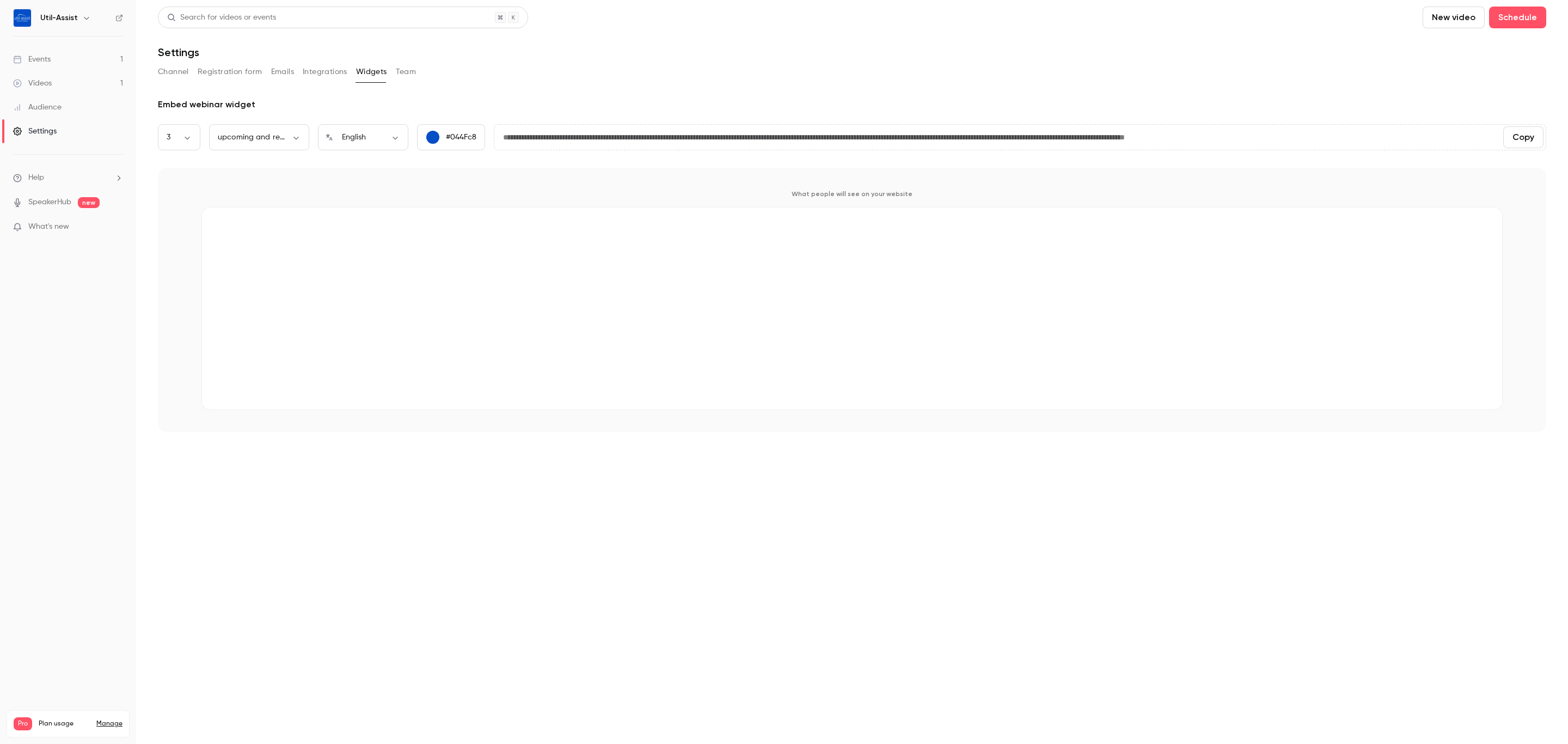
click at [325, 69] on button "Integrations" at bounding box center [325, 72] width 45 height 17
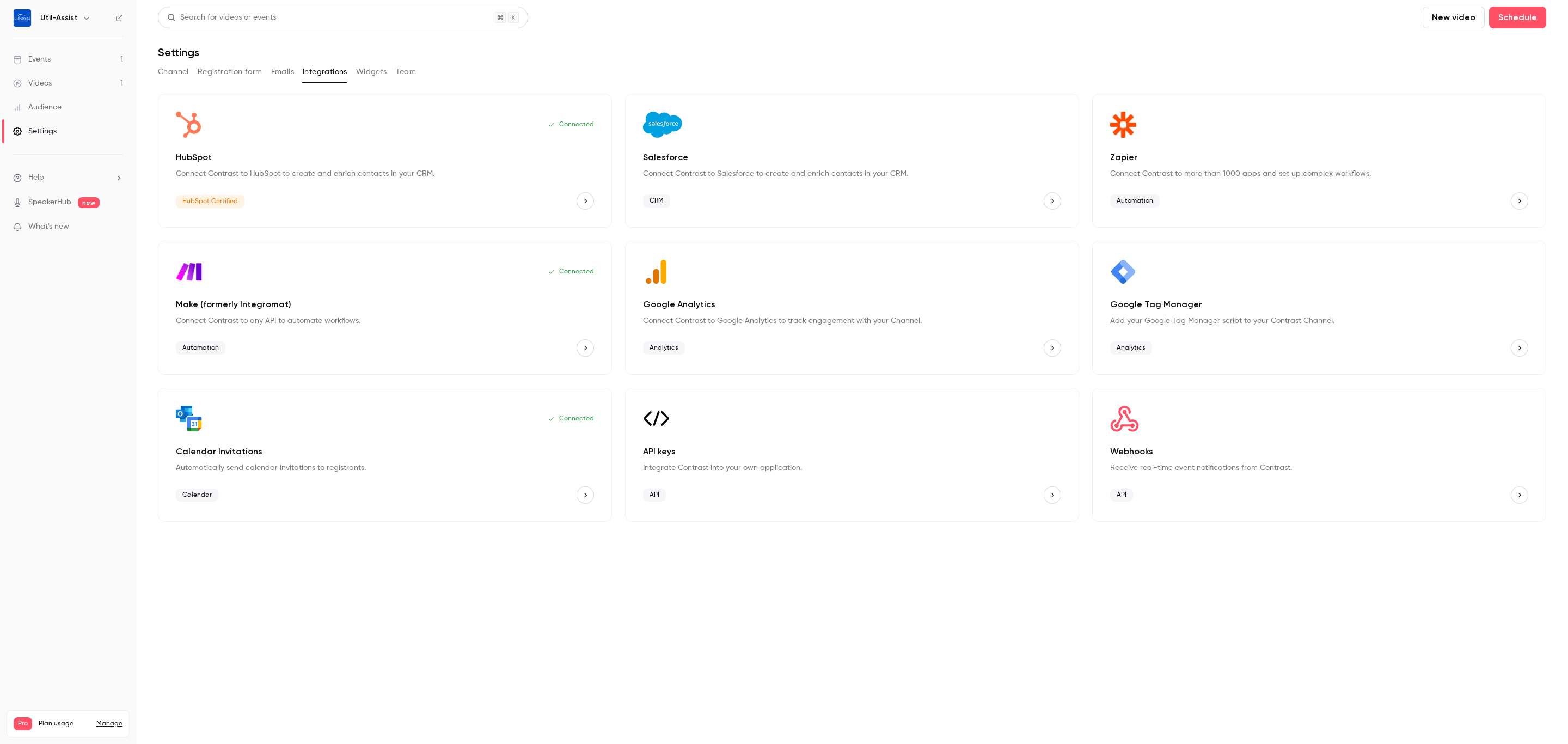
click at [577, 272] on p "Connected" at bounding box center [571, 272] width 45 height 9
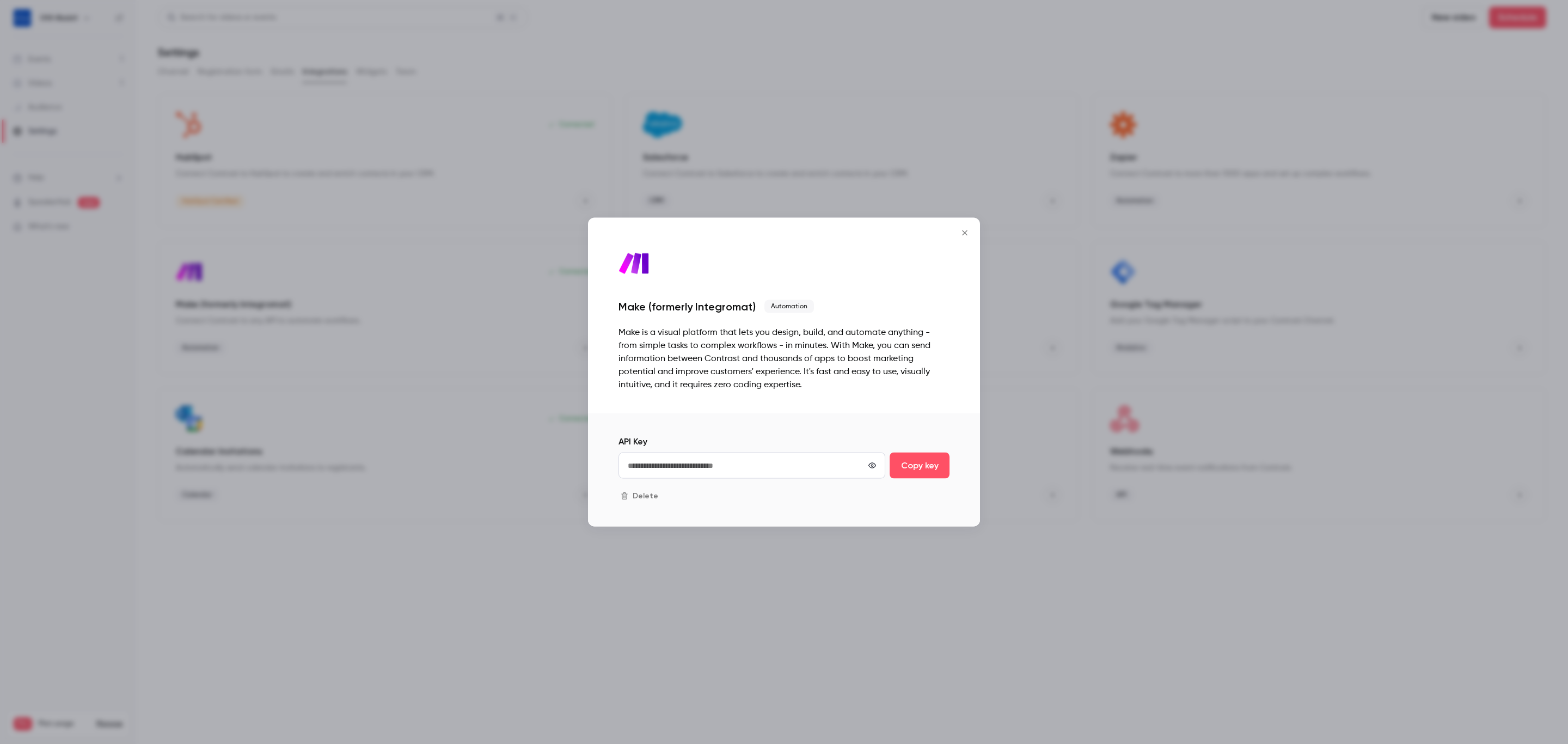
click at [962, 233] on icon "Close" at bounding box center [964, 233] width 13 height 9
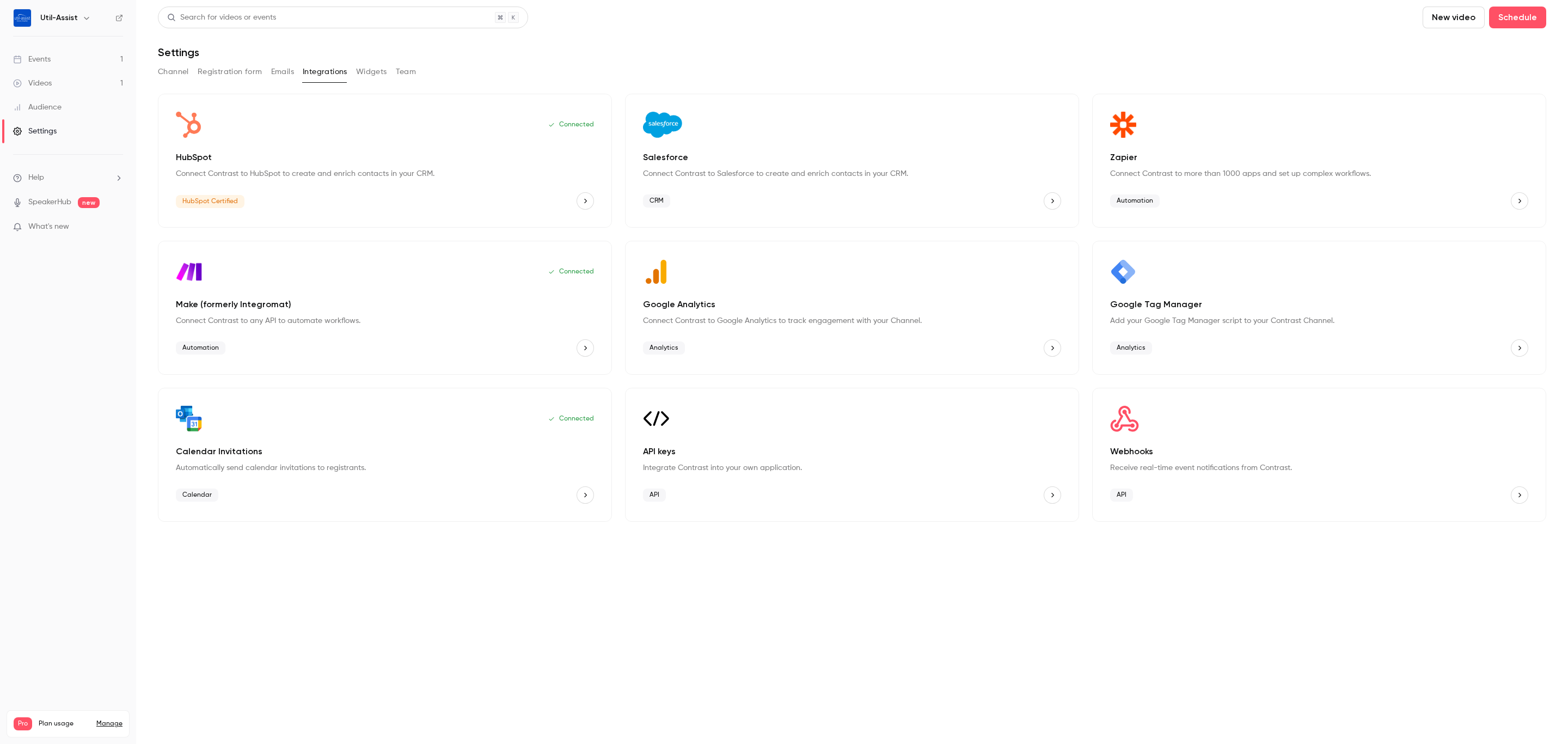
click at [845, 582] on main "Search for videos or events New video Schedule Settings Channel Registration fo…" at bounding box center [852, 372] width 1432 height 744
click at [1335, 608] on main "Search for videos or events New video Schedule Settings Channel Registration fo…" at bounding box center [852, 372] width 1432 height 744
